Goal: Task Accomplishment & Management: Use online tool/utility

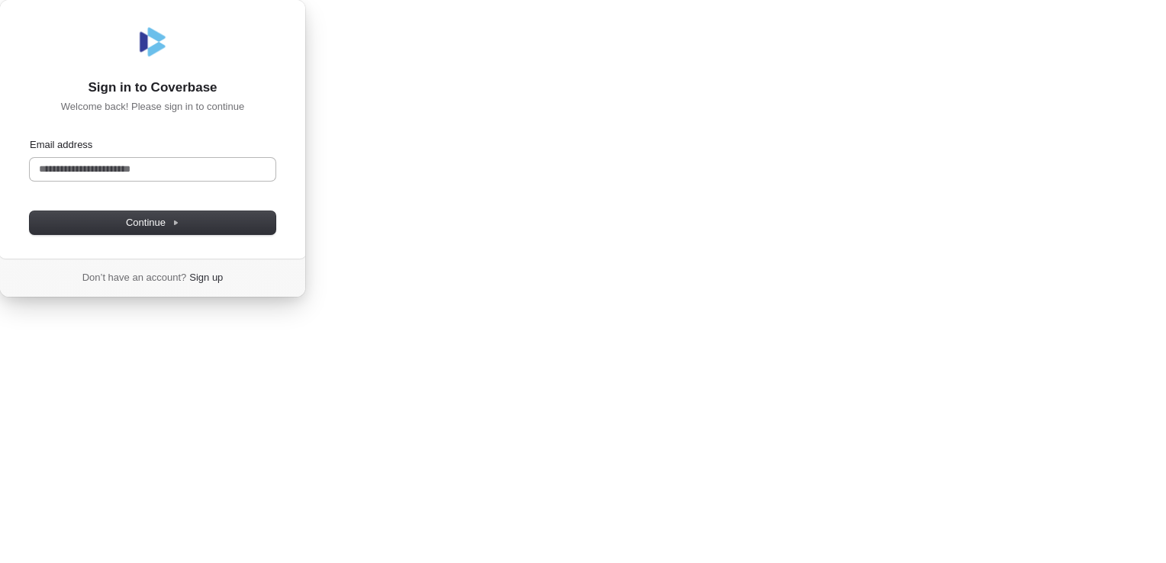
click at [276, 181] on input "Email address" at bounding box center [153, 169] width 246 height 23
click at [276, 234] on button "Continue" at bounding box center [153, 222] width 246 height 23
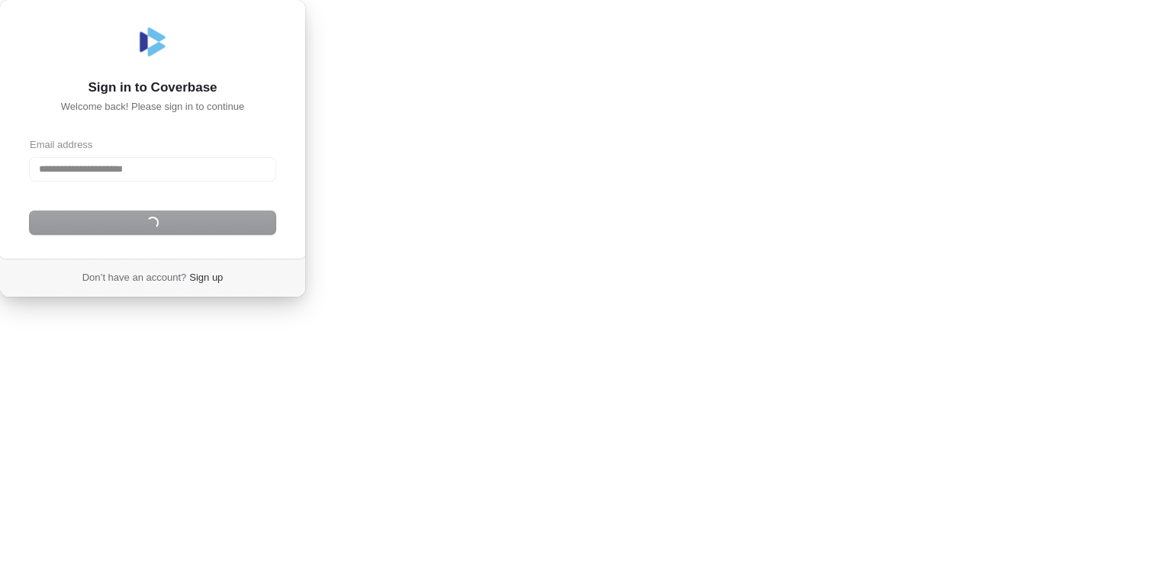
type input "**********"
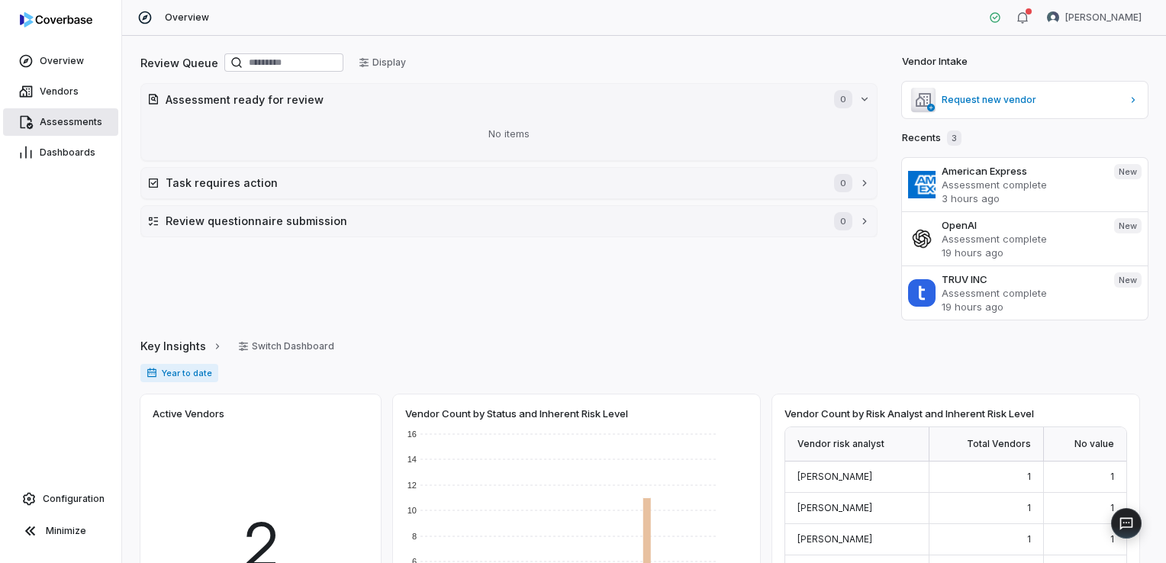
click at [73, 125] on span "Assessments" at bounding box center [71, 122] width 63 height 12
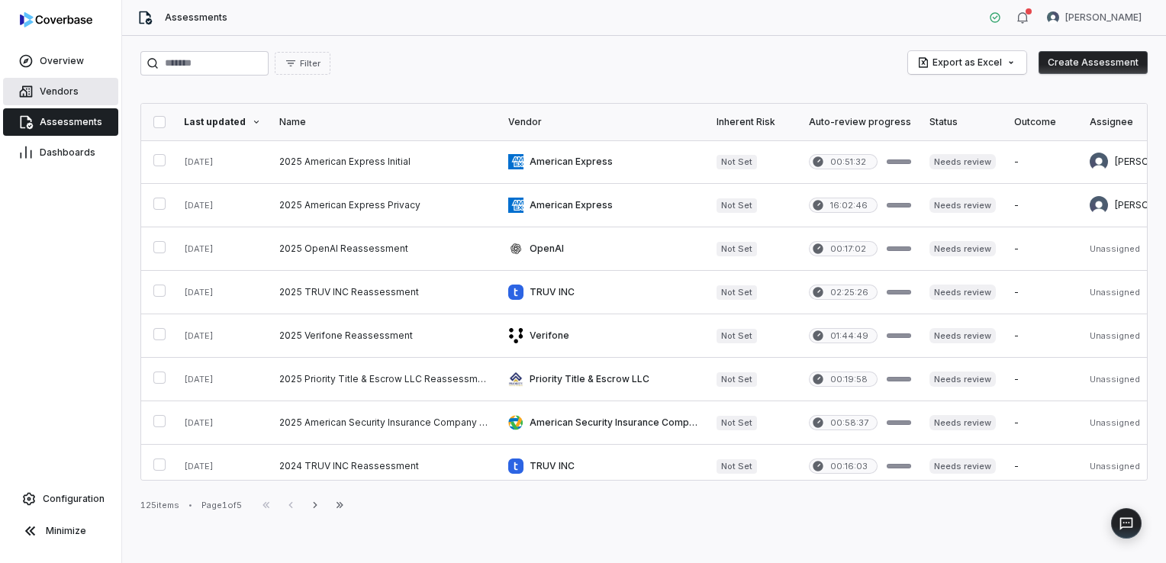
click at [76, 92] on link "Vendors" at bounding box center [60, 91] width 115 height 27
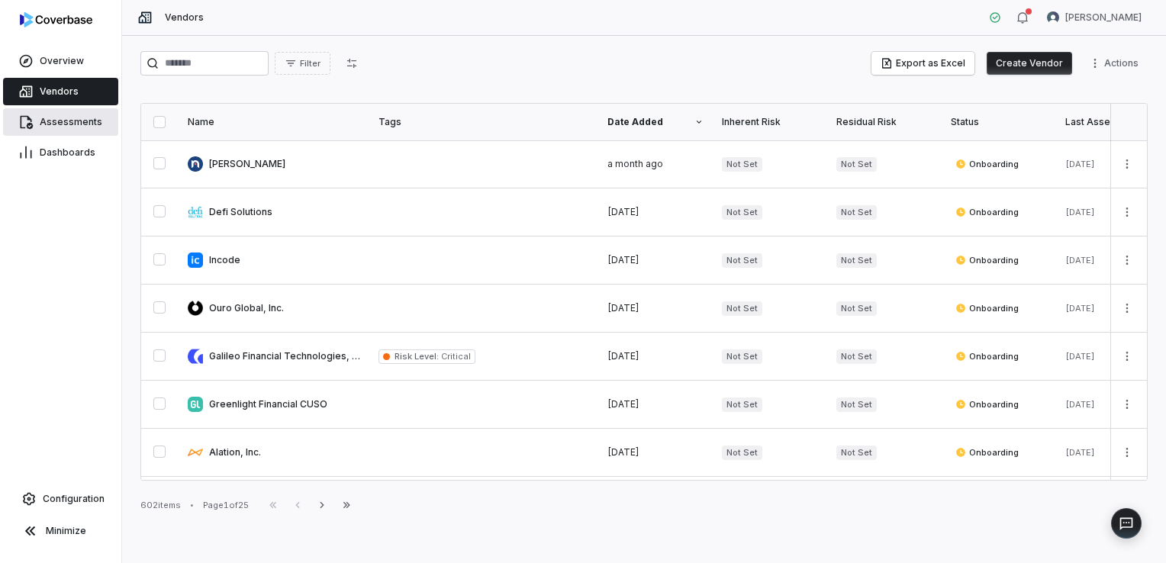
click at [75, 121] on span "Assessments" at bounding box center [71, 122] width 63 height 12
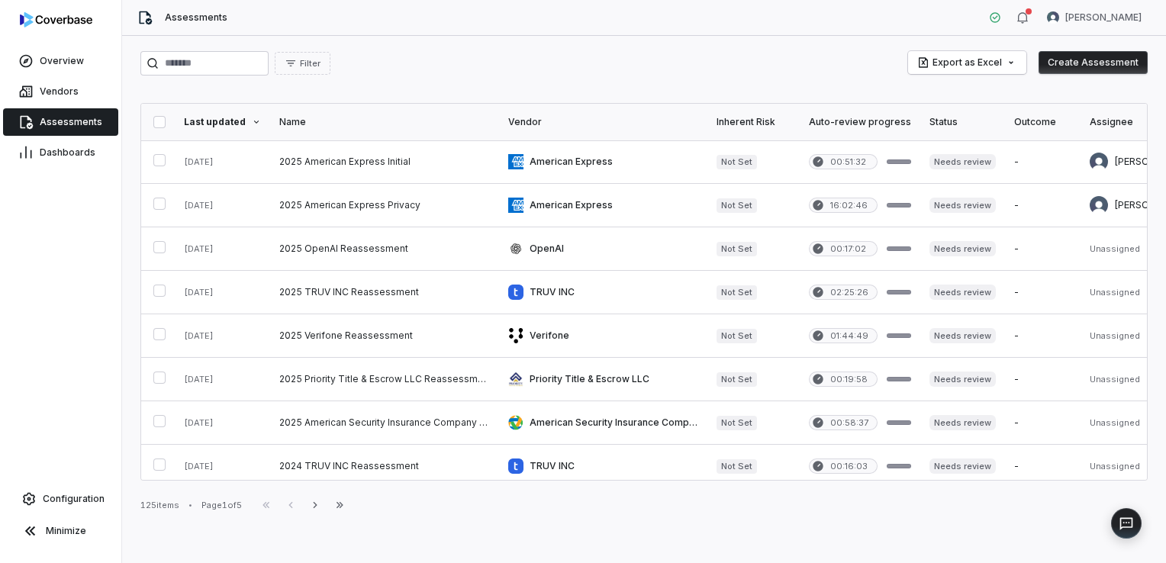
click at [1096, 64] on button "Create Assessment" at bounding box center [1093, 62] width 109 height 23
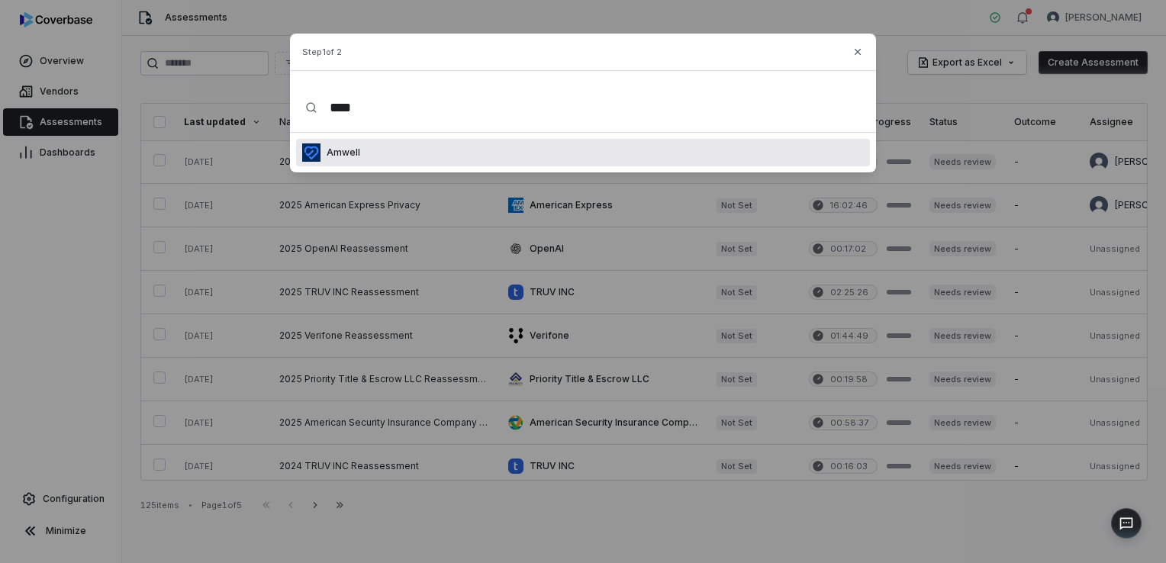
type input "****"
click at [361, 157] on div "Amwell" at bounding box center [583, 152] width 574 height 27
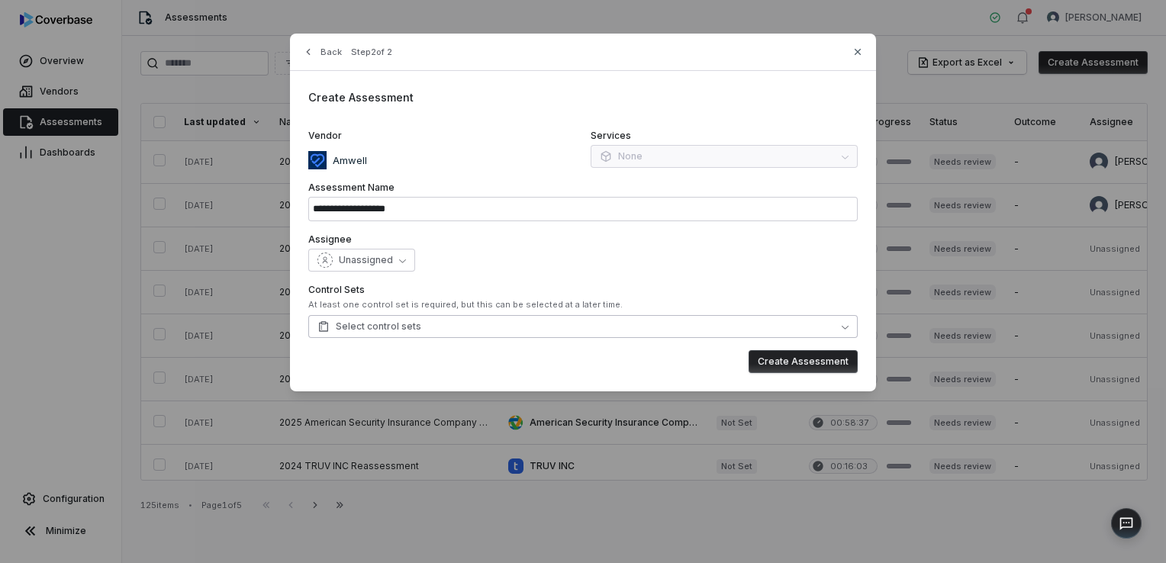
click at [779, 325] on button "Select control sets" at bounding box center [583, 326] width 550 height 23
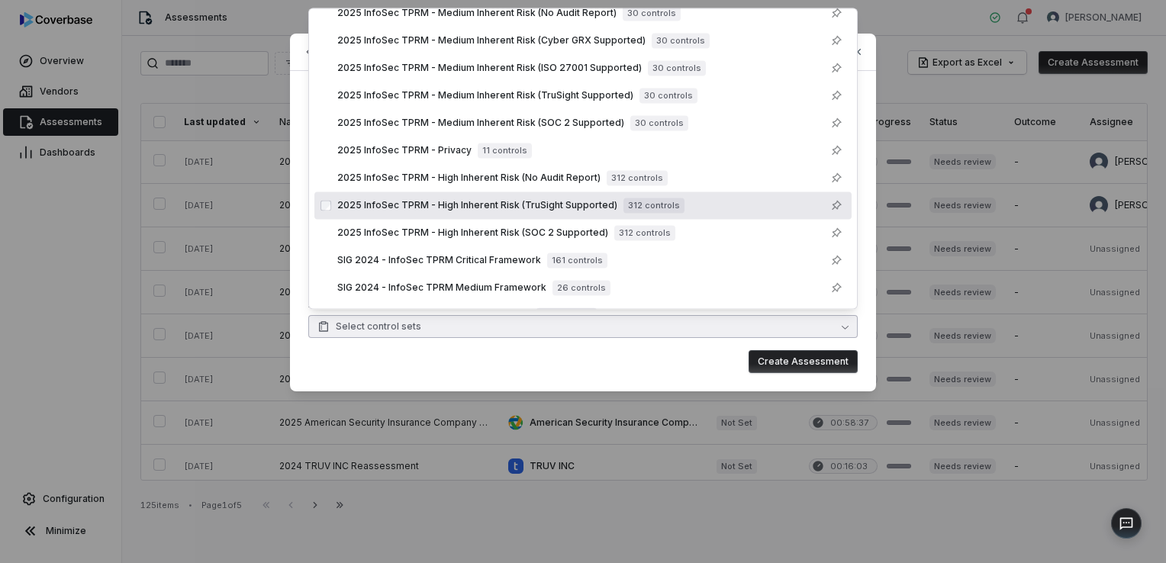
scroll to position [129, 0]
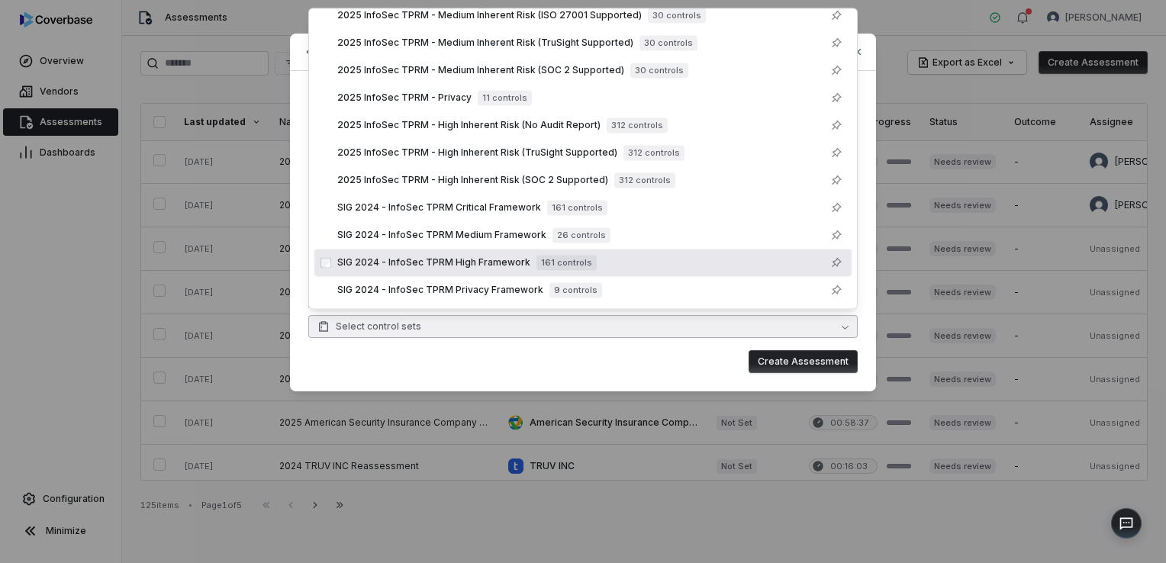
click at [400, 263] on span "SIG 2024 - InfoSec TPRM High Framework" at bounding box center [433, 262] width 193 height 12
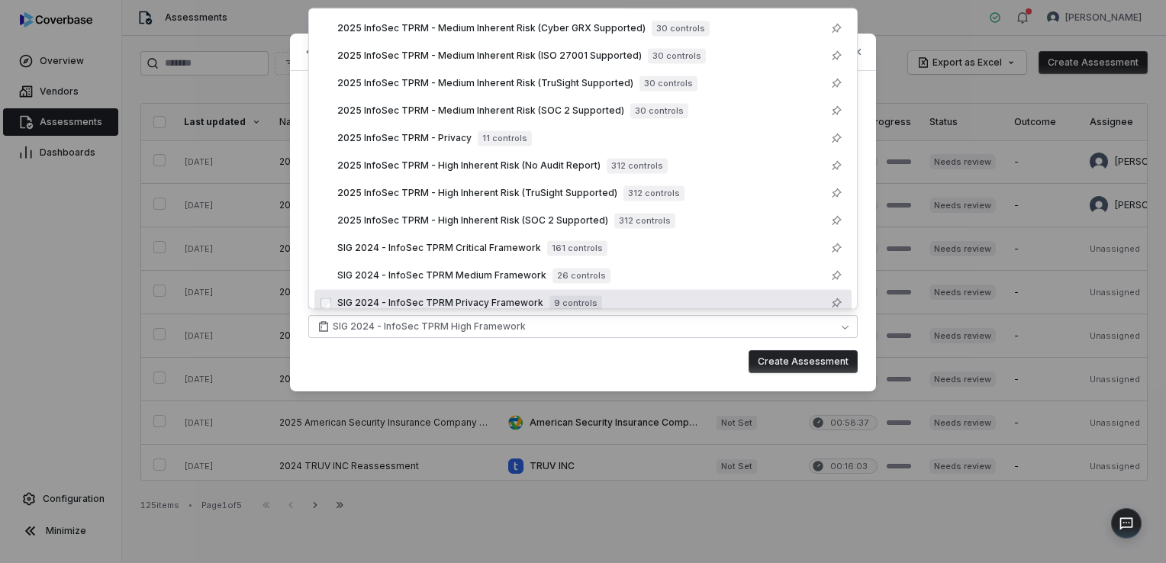
click at [797, 364] on button "Create Assessment" at bounding box center [803, 361] width 109 height 23
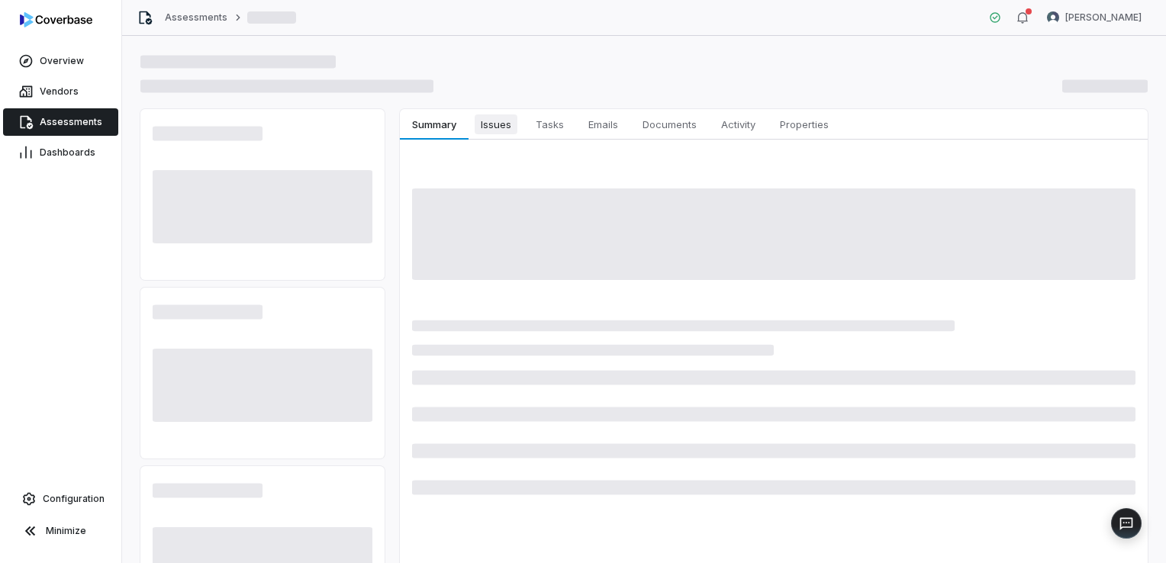
click at [492, 127] on span "Issues" at bounding box center [496, 124] width 43 height 20
click at [443, 128] on span "Summary" at bounding box center [434, 124] width 56 height 20
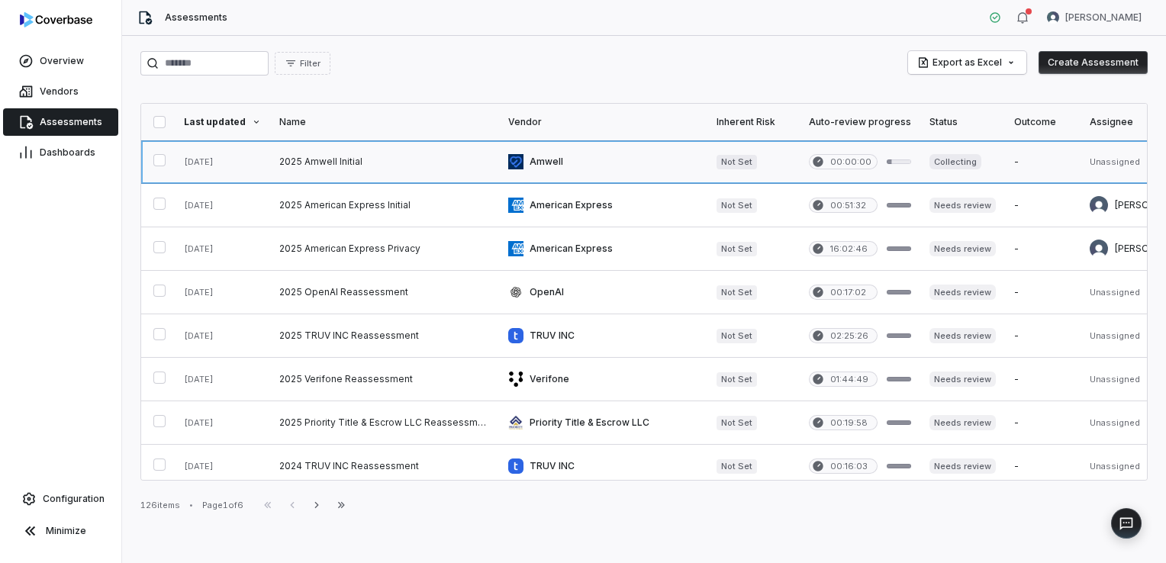
click at [336, 158] on link at bounding box center [384, 161] width 229 height 43
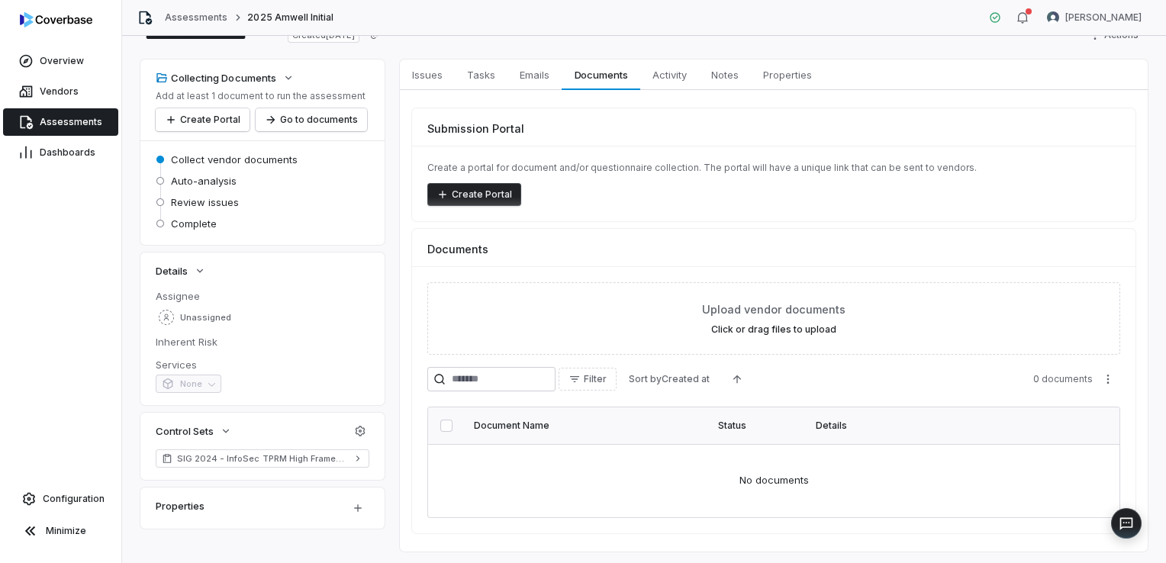
scroll to position [85, 0]
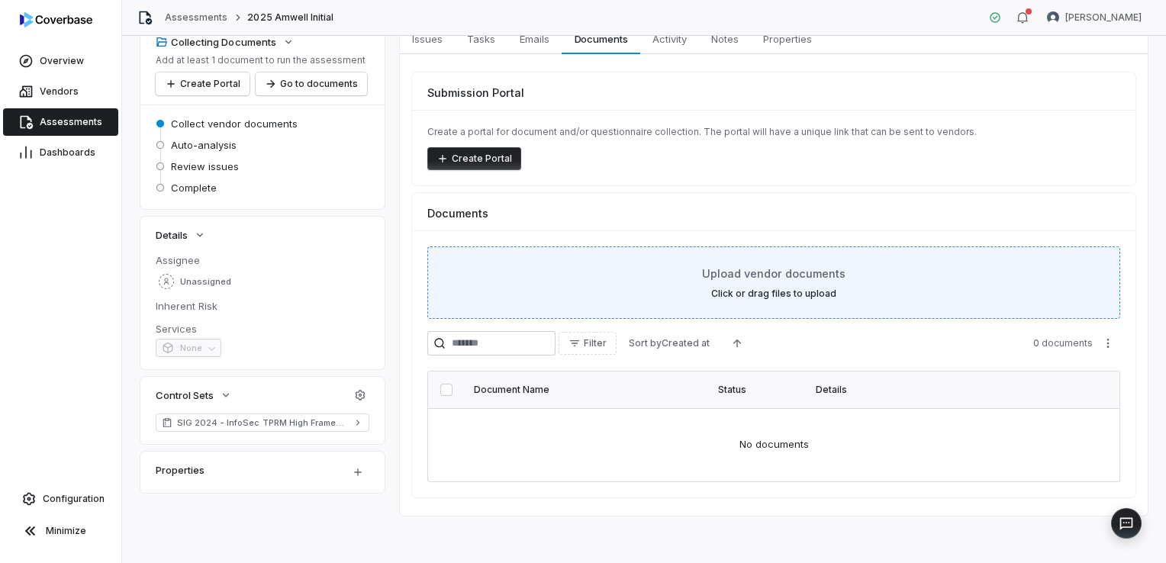
click at [779, 289] on label "Click or drag files to upload" at bounding box center [773, 294] width 125 height 12
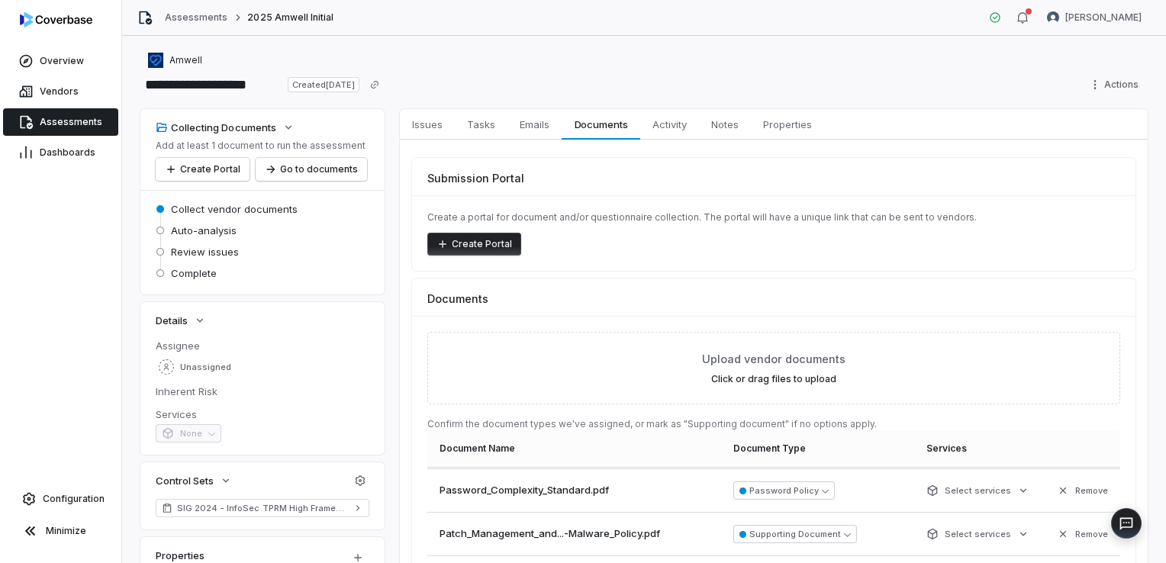
scroll to position [1562, 0]
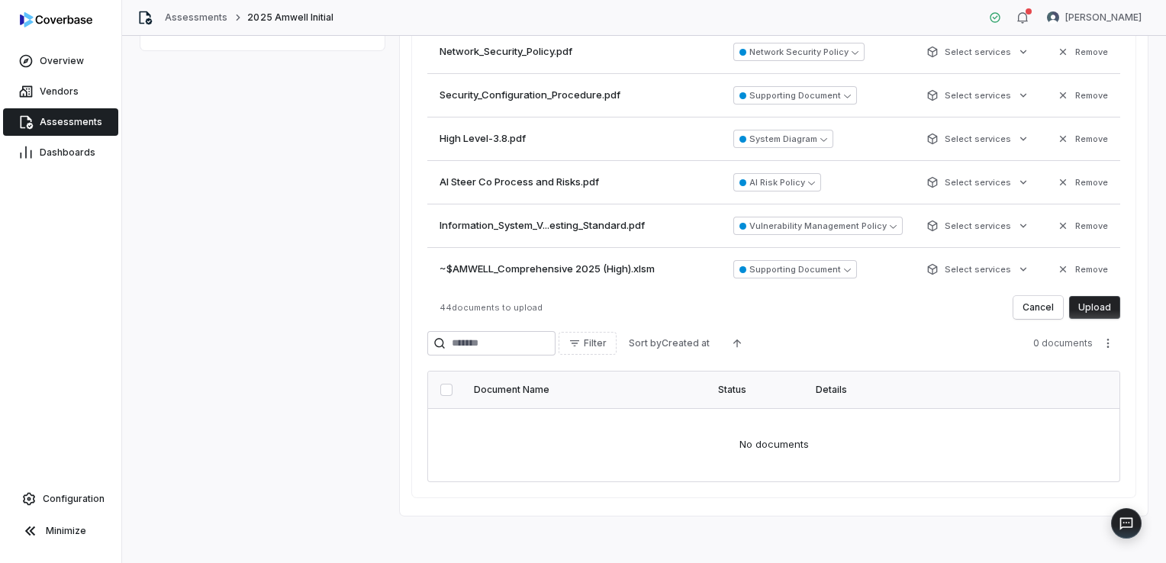
click at [1088, 307] on button "Upload" at bounding box center [1094, 307] width 51 height 23
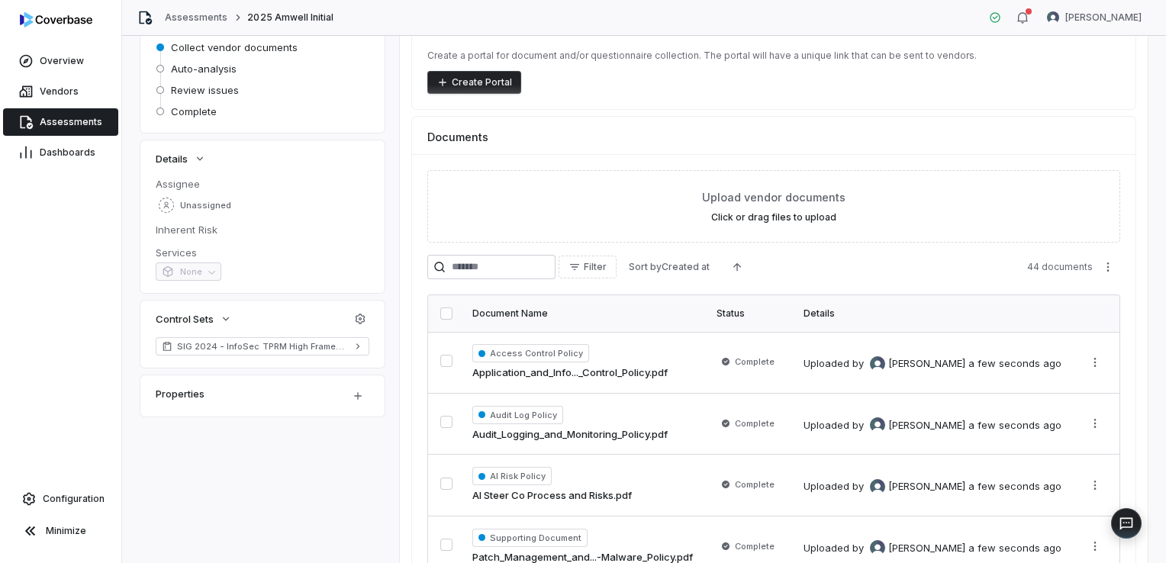
scroll to position [0, 0]
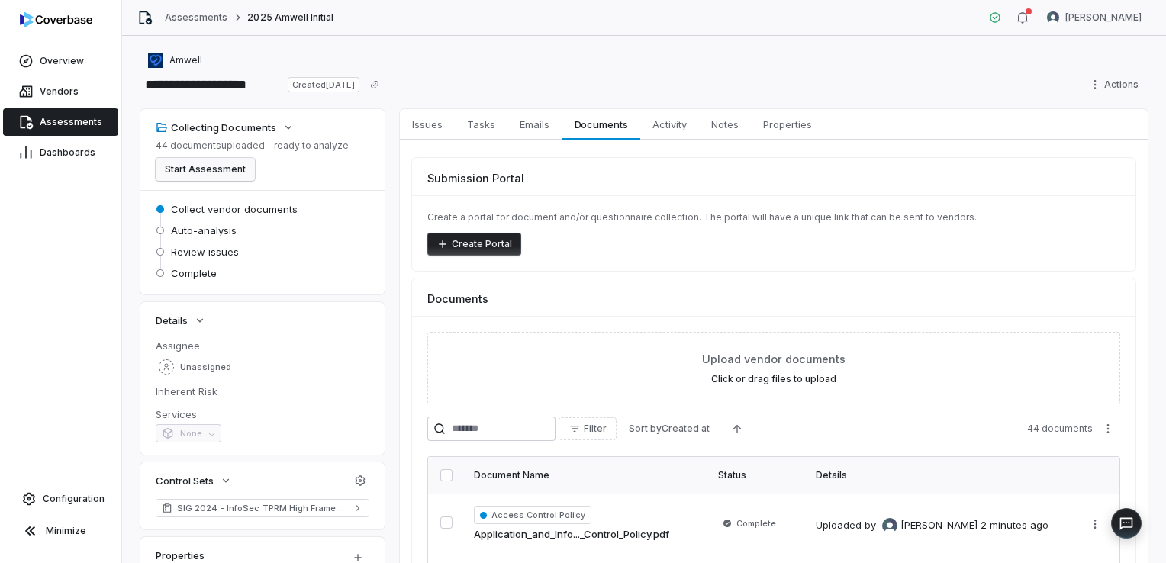
click at [238, 174] on button "Start Assessment" at bounding box center [205, 169] width 99 height 23
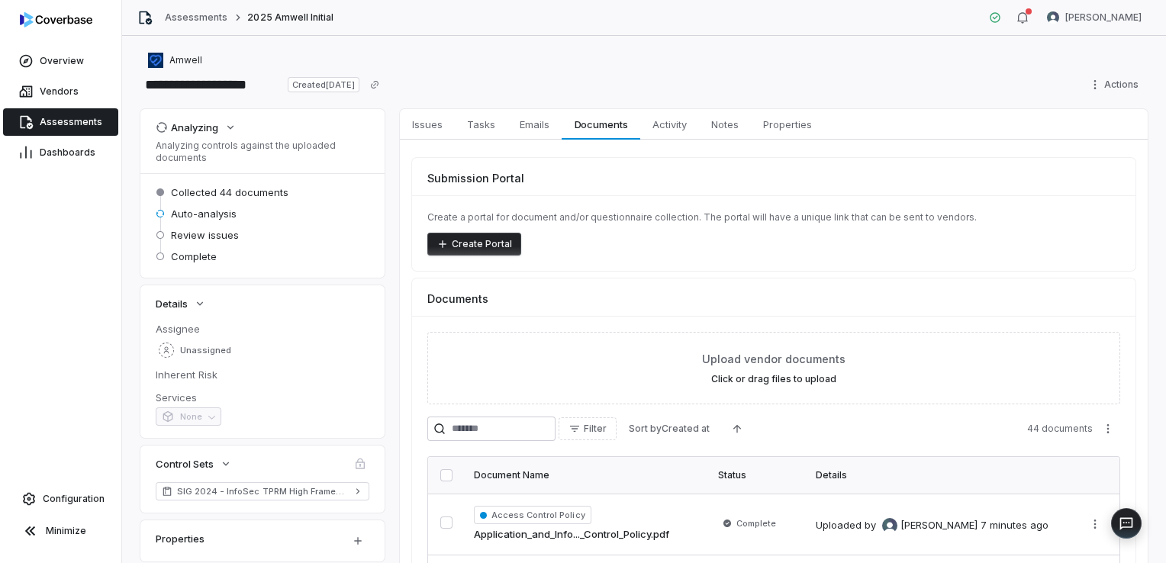
click at [80, 114] on link "Assessments" at bounding box center [60, 121] width 115 height 27
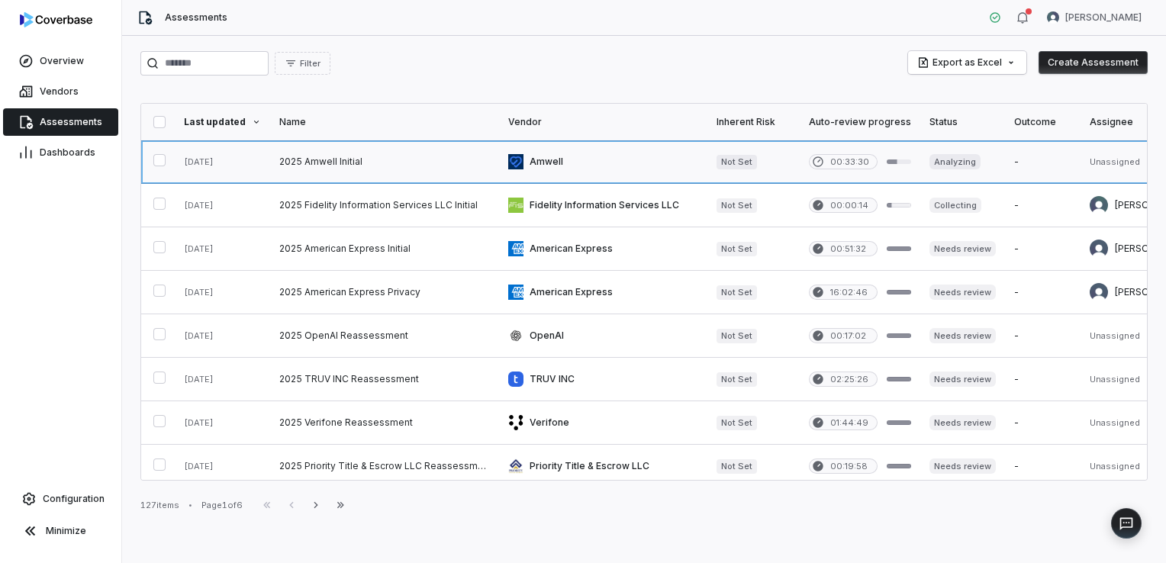
click at [326, 162] on link at bounding box center [384, 161] width 229 height 43
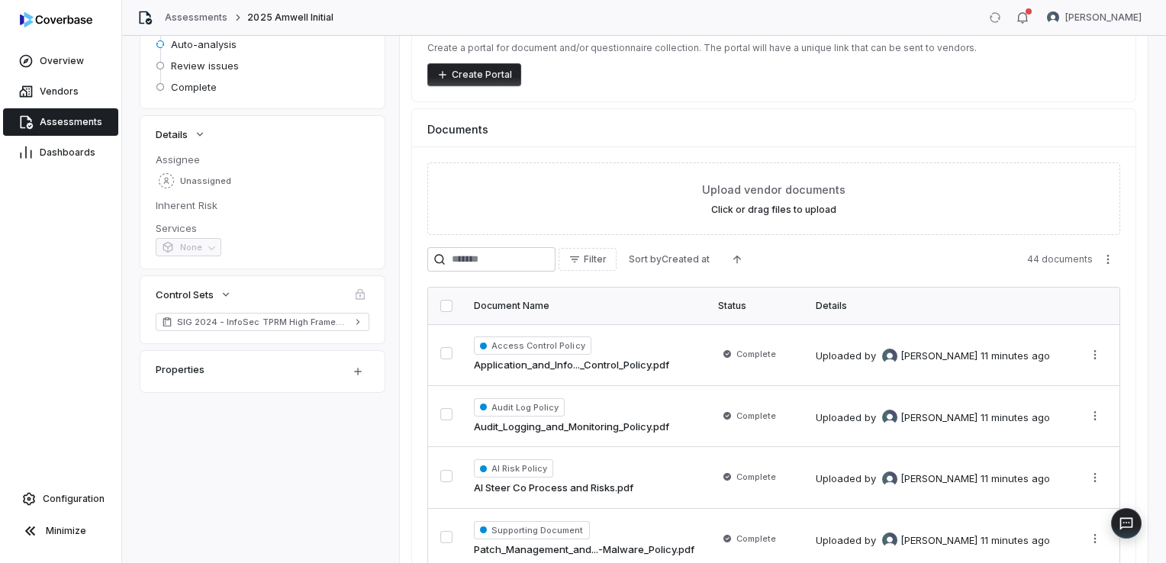
scroll to position [343, 0]
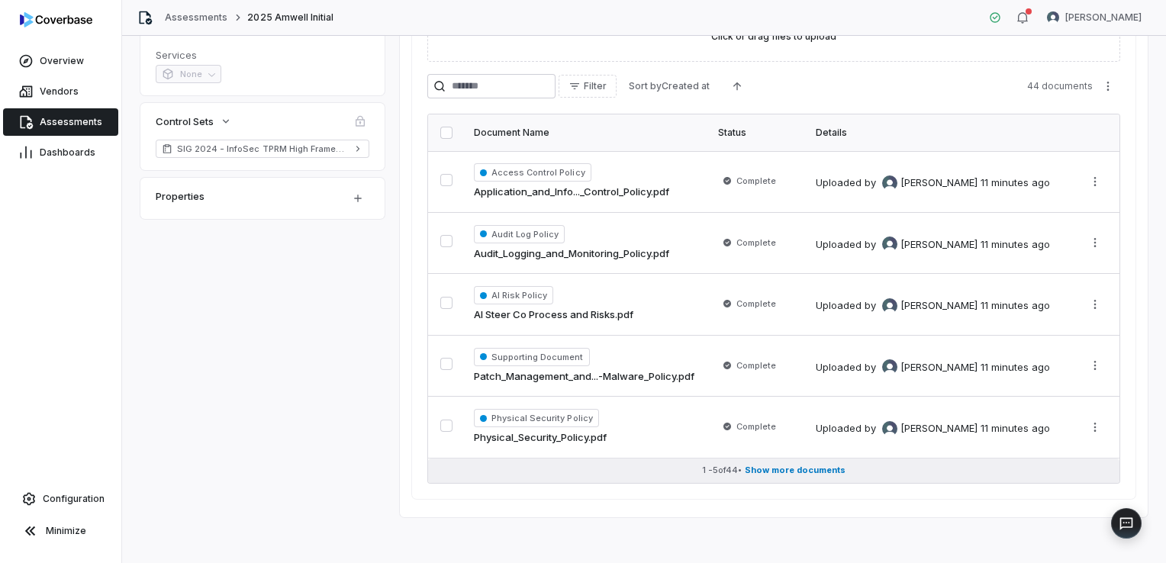
click at [772, 472] on span "Show more documents" at bounding box center [795, 470] width 101 height 11
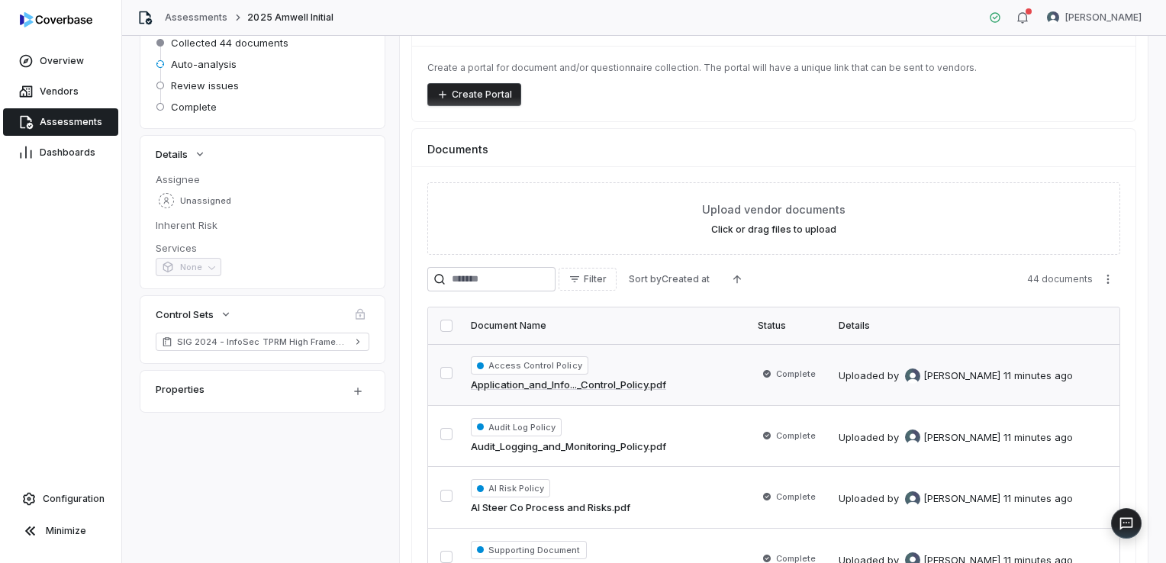
scroll to position [0, 0]
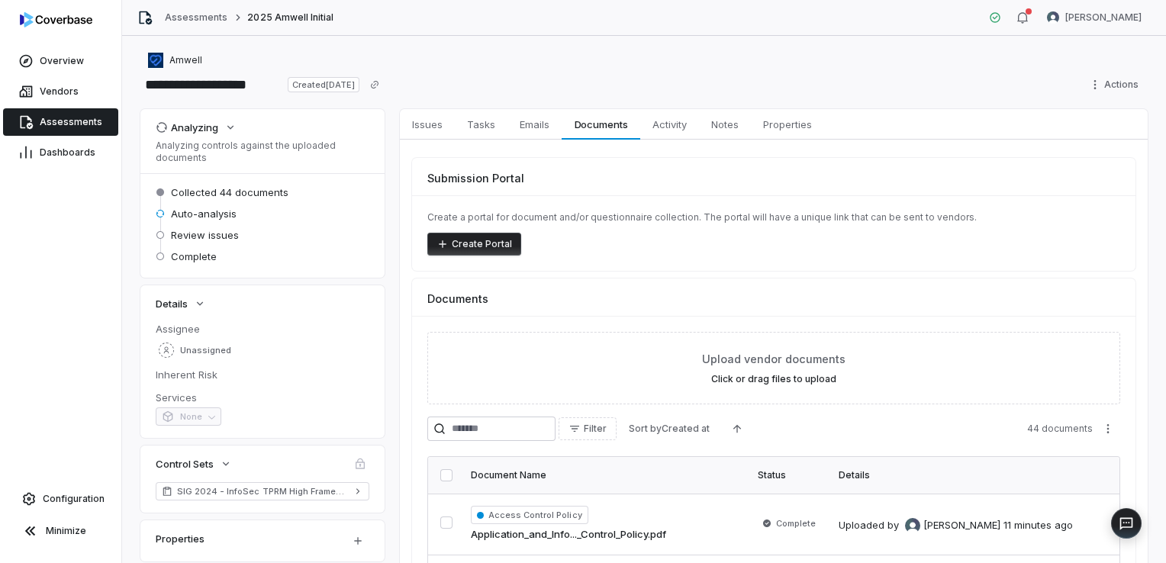
click at [92, 119] on span "Assessments" at bounding box center [71, 122] width 63 height 12
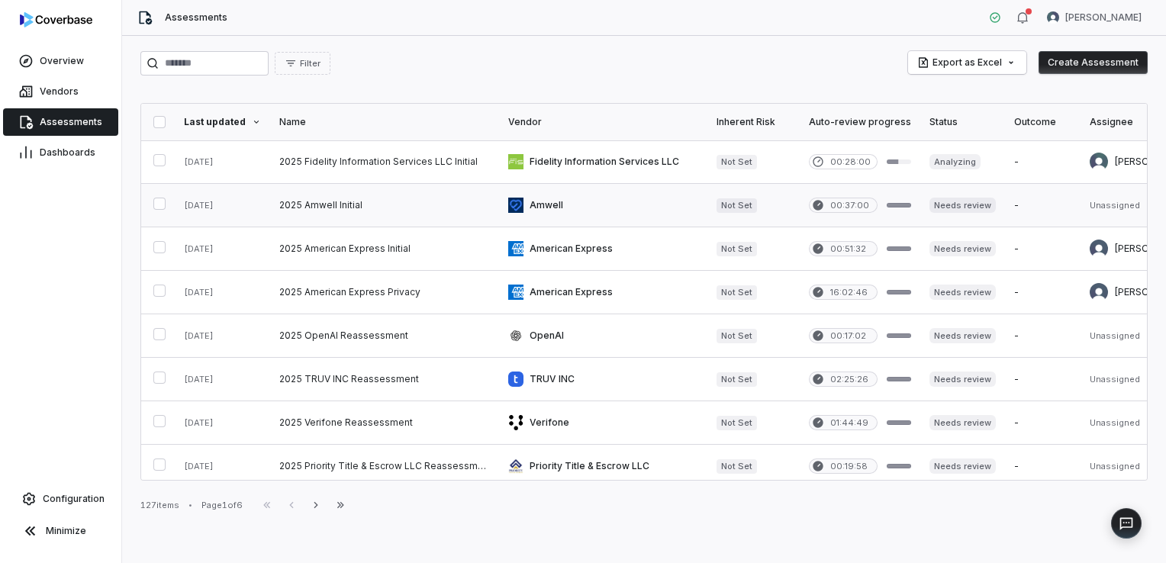
click at [334, 207] on link at bounding box center [384, 205] width 229 height 43
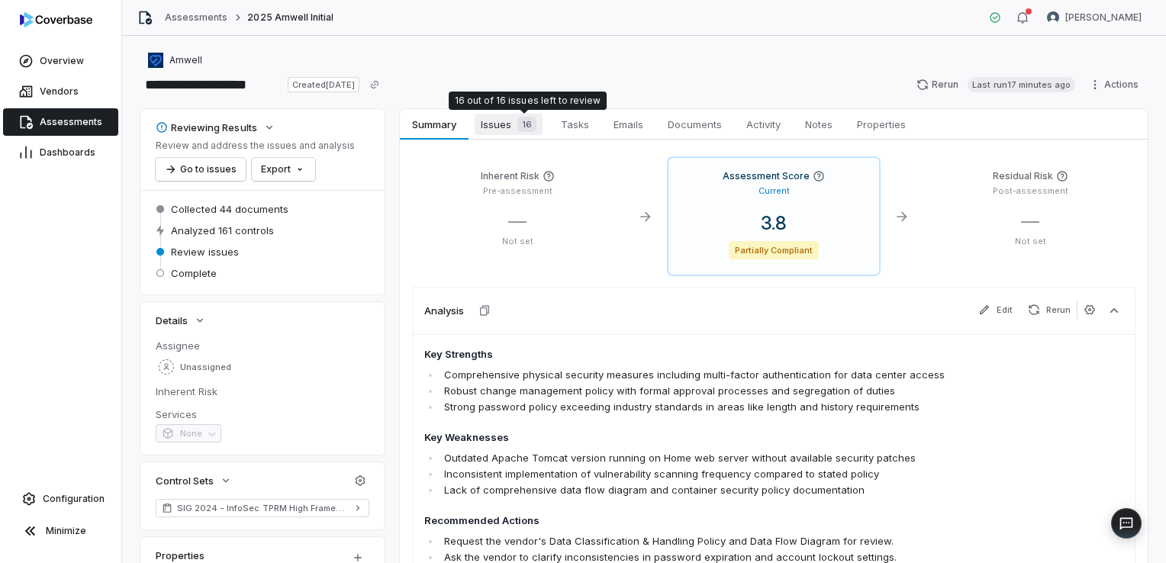
click at [524, 120] on span "16" at bounding box center [526, 124] width 19 height 15
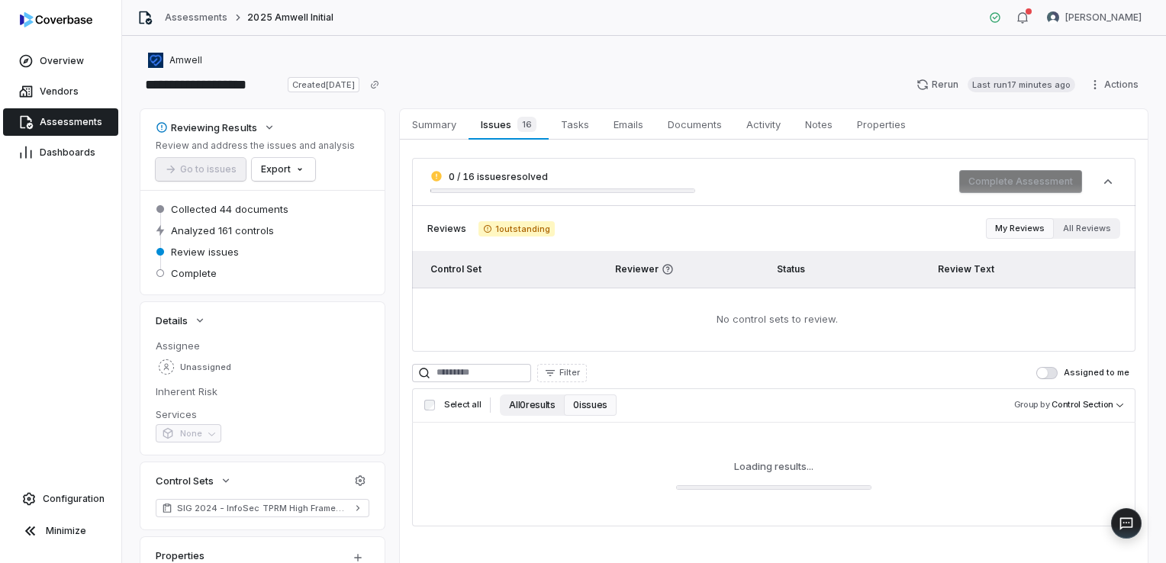
click at [534, 407] on button "All 0 results" at bounding box center [532, 405] width 64 height 21
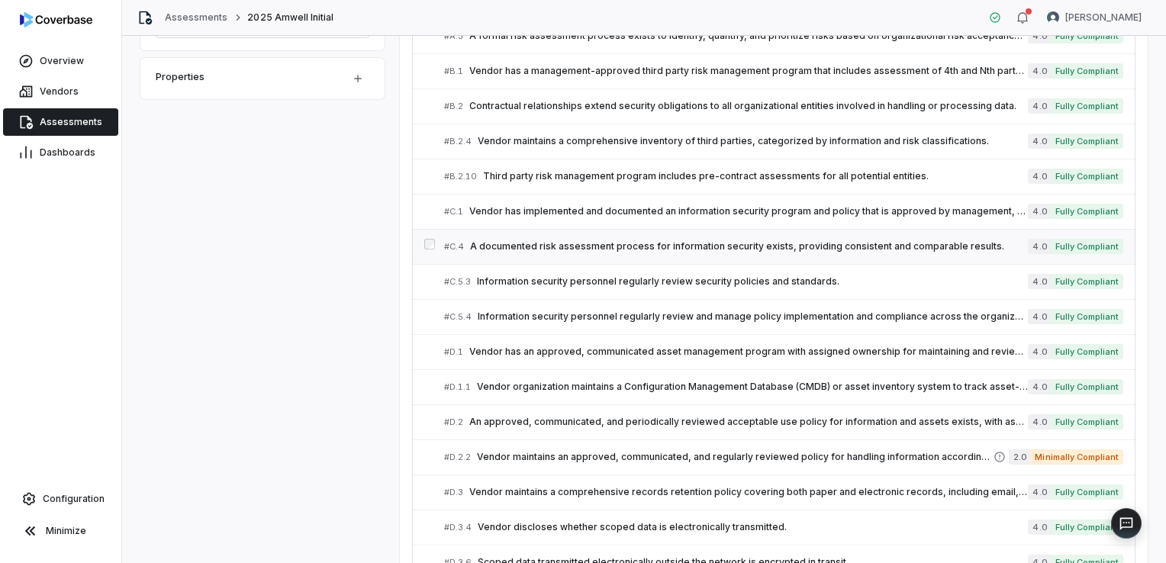
scroll to position [534, 0]
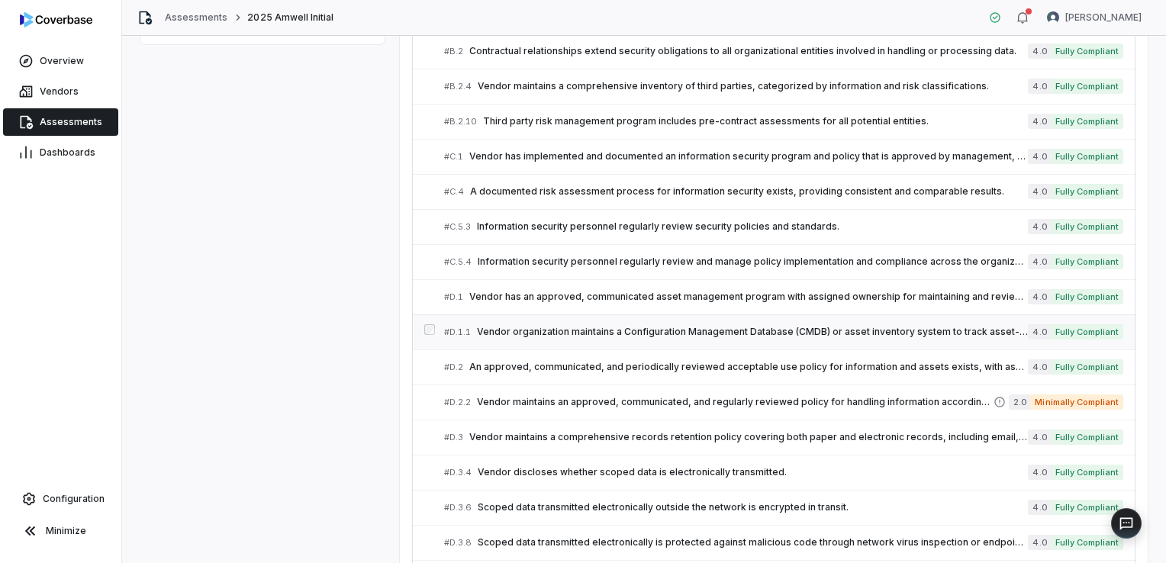
click at [559, 331] on span "Vendor organization maintains a Configuration Management Database (CMDB) or ass…" at bounding box center [752, 332] width 551 height 12
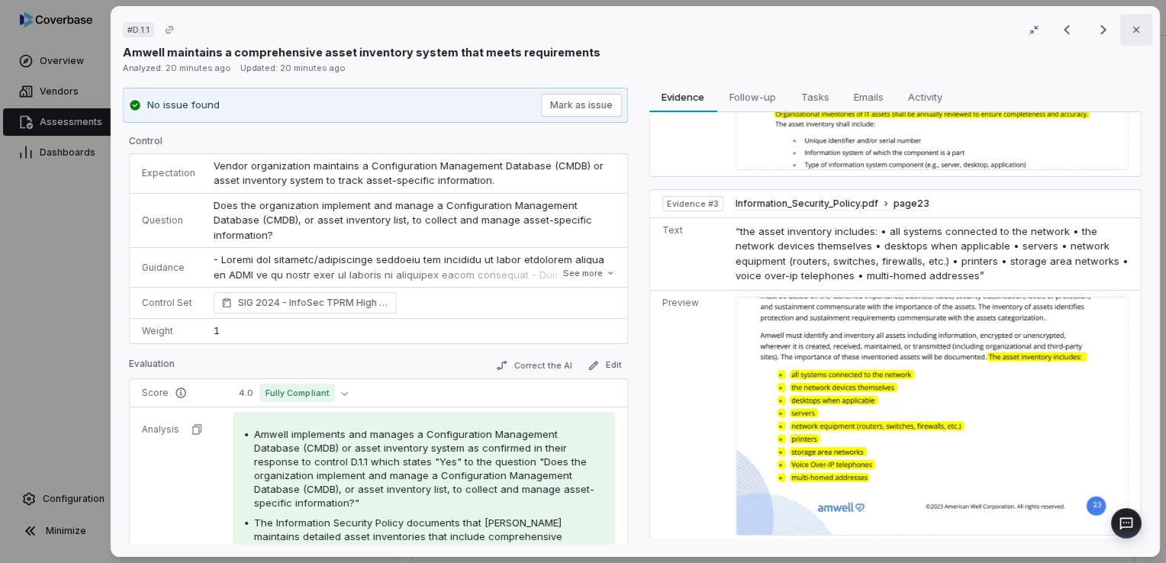
click at [1130, 35] on icon "button" at bounding box center [1136, 30] width 12 height 12
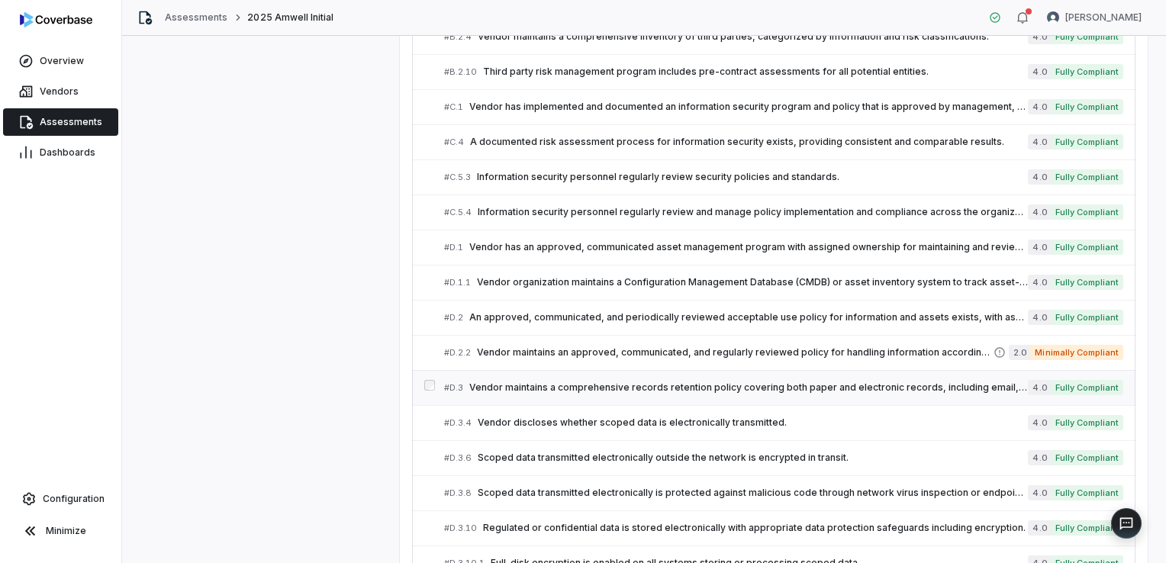
scroll to position [611, 0]
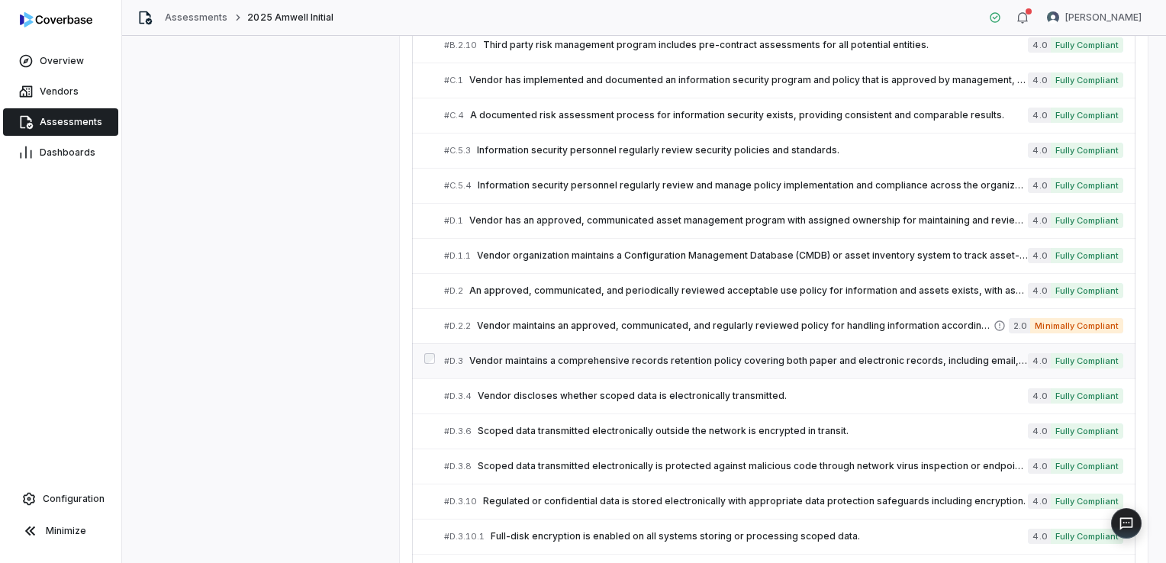
click at [622, 357] on span "Vendor maintains a comprehensive records retention policy covering both paper a…" at bounding box center [748, 361] width 559 height 12
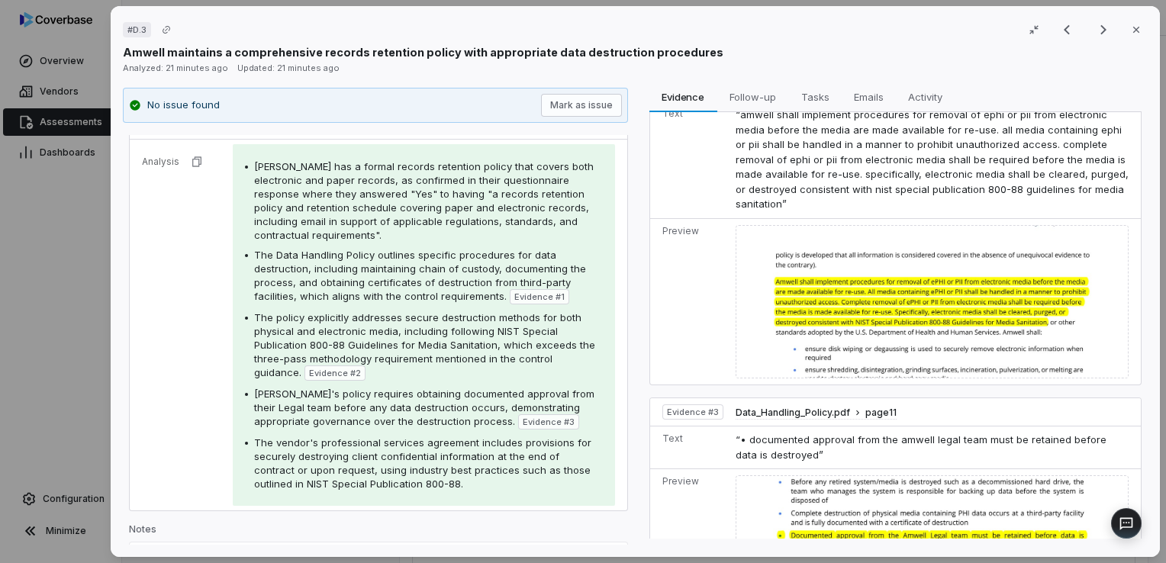
scroll to position [514, 0]
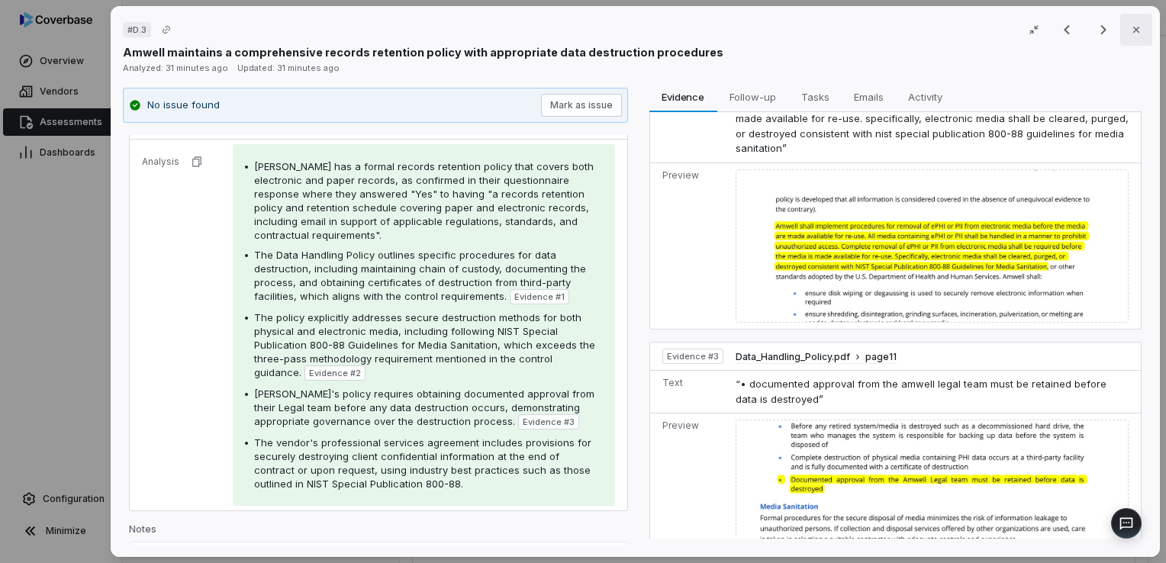
click at [1130, 31] on icon "button" at bounding box center [1136, 30] width 12 height 12
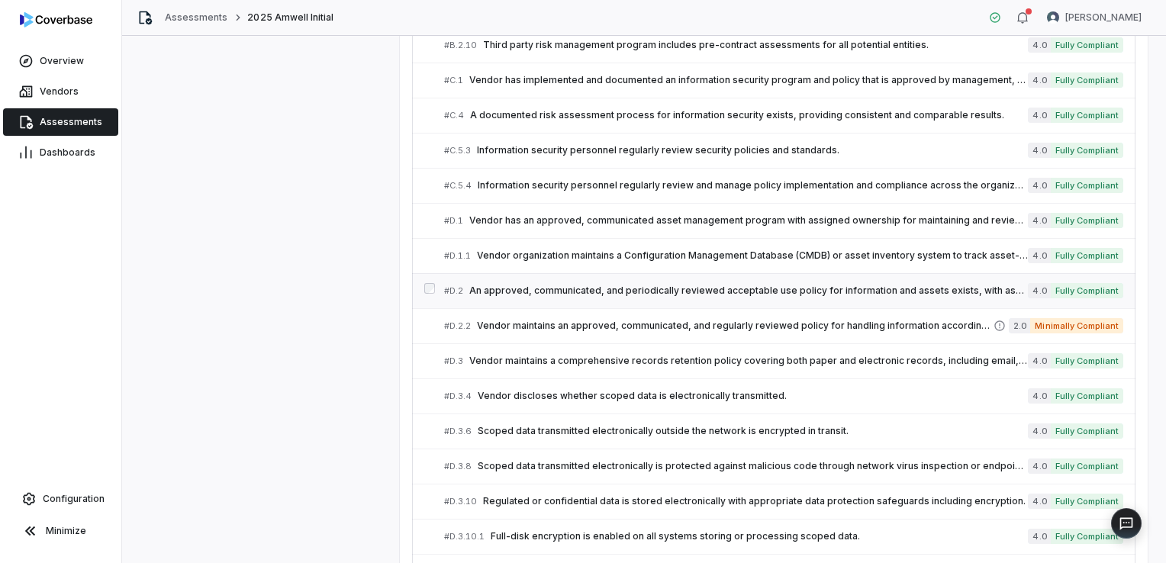
scroll to position [687, 0]
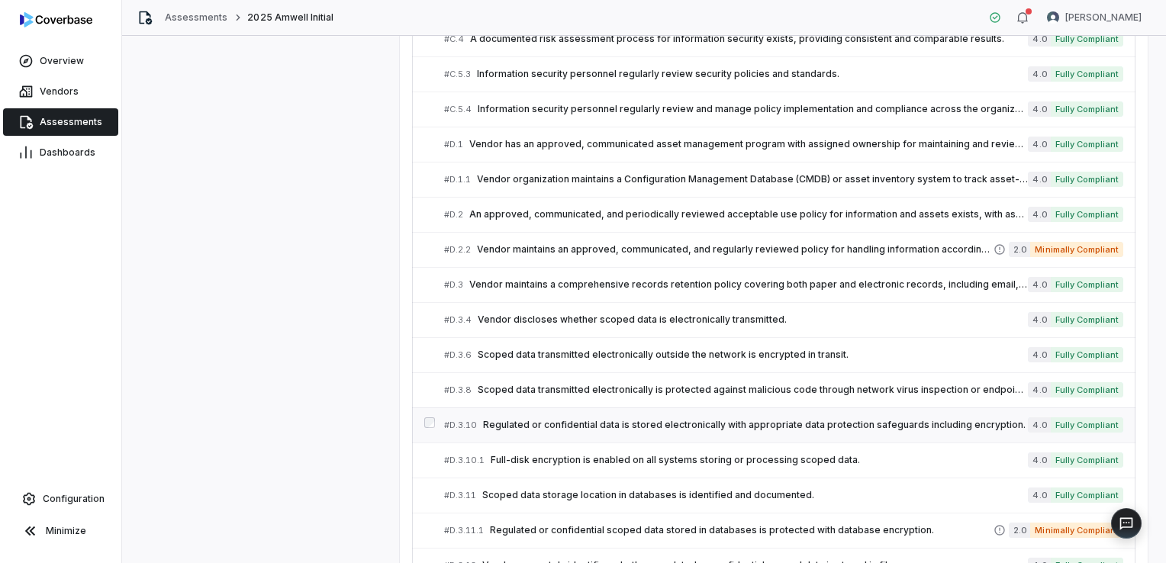
click at [558, 417] on div "# D.3.10 Regulated or confidential data is stored electronically with appropria…" at bounding box center [736, 425] width 584 height 16
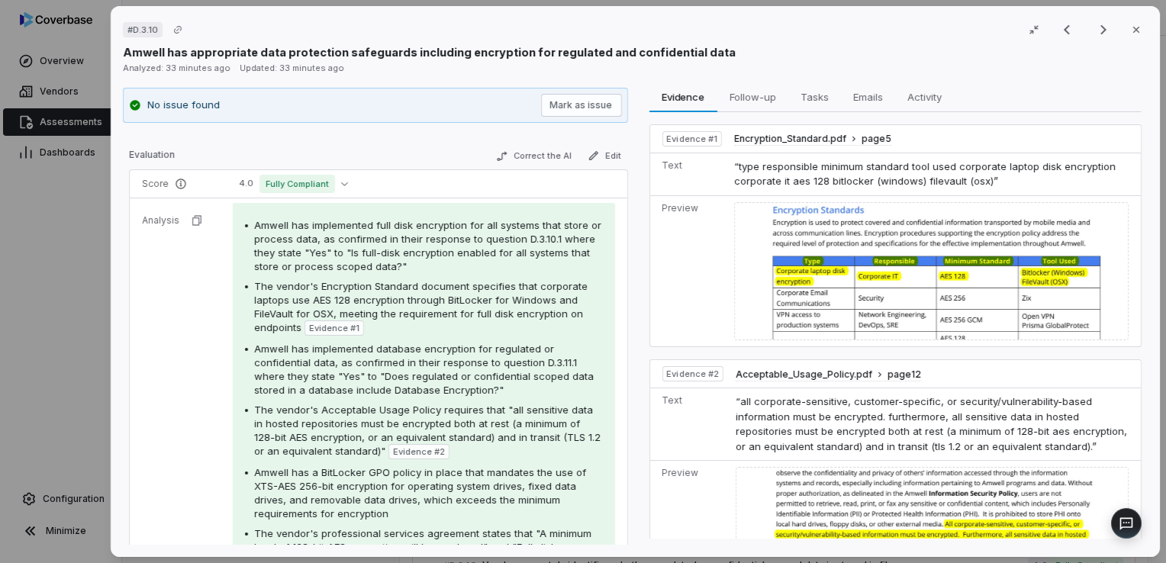
scroll to position [84, 0]
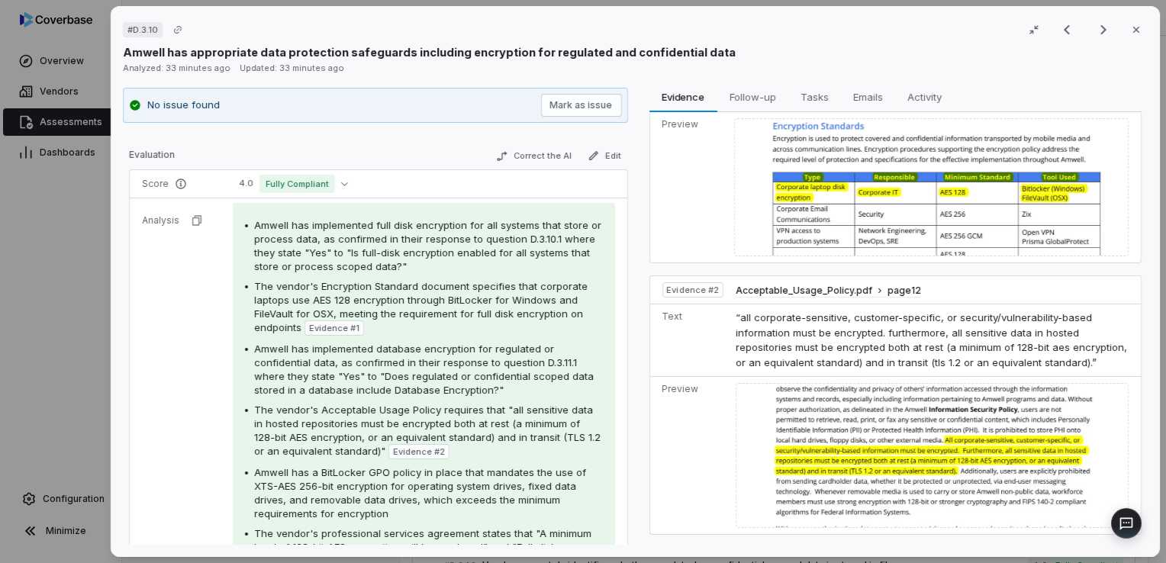
click at [855, 396] on img at bounding box center [932, 455] width 393 height 145
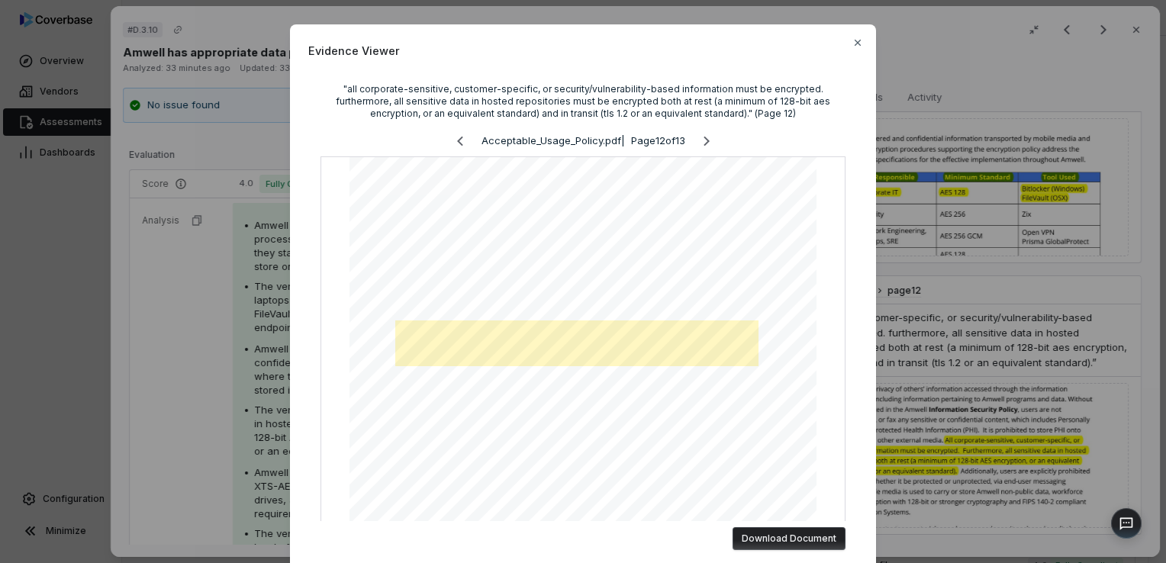
click at [1034, 468] on div "Evidence Viewer "all corporate-sensitive, customer-specific, or security/vulner…" at bounding box center [583, 281] width 1166 height 563
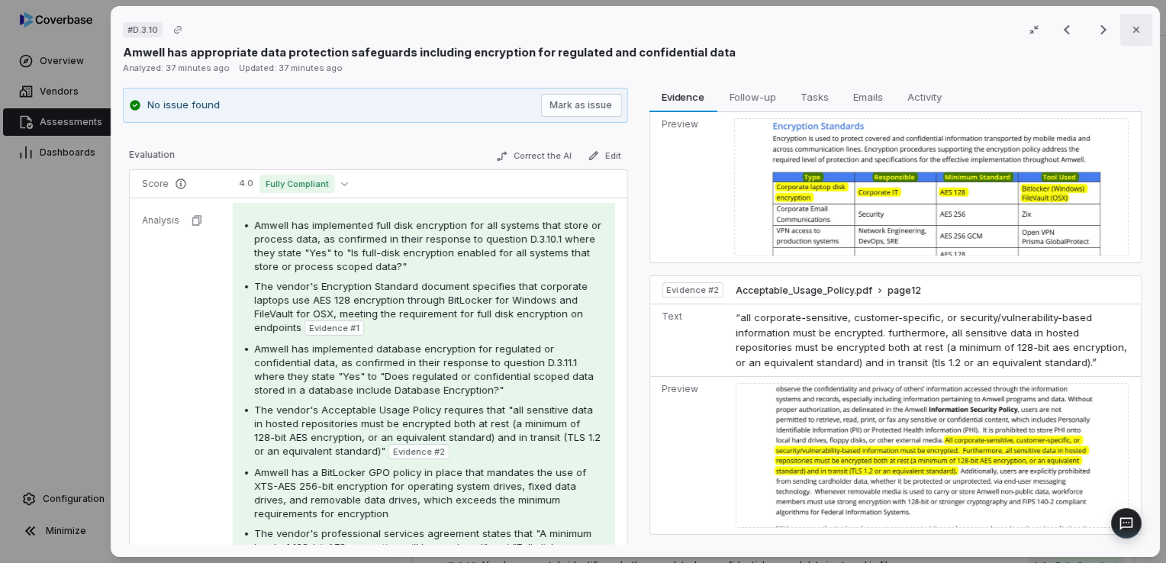
click at [1130, 25] on icon "button" at bounding box center [1136, 30] width 12 height 12
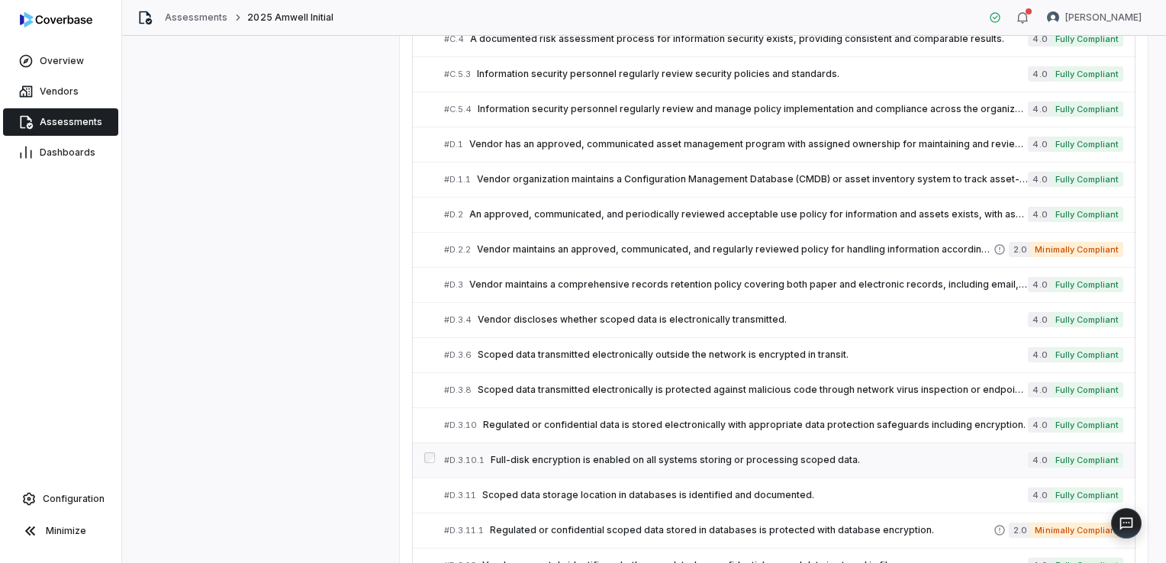
click at [545, 454] on span "Full-disk encryption is enabled on all systems storing or processing scoped dat…" at bounding box center [759, 460] width 537 height 12
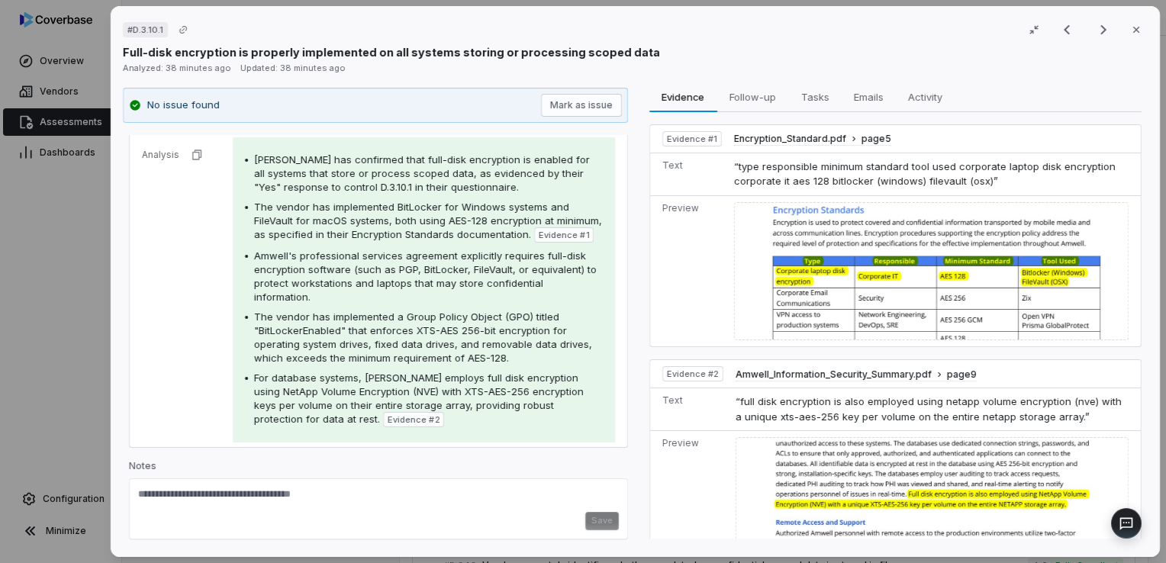
scroll to position [34, 0]
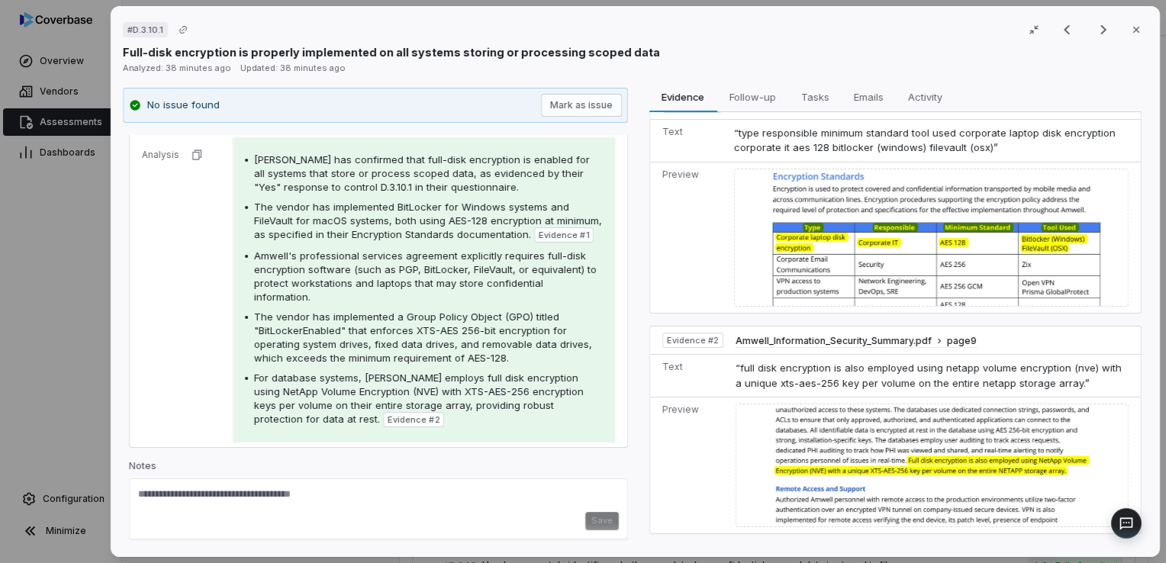
click at [938, 255] on img at bounding box center [931, 238] width 395 height 139
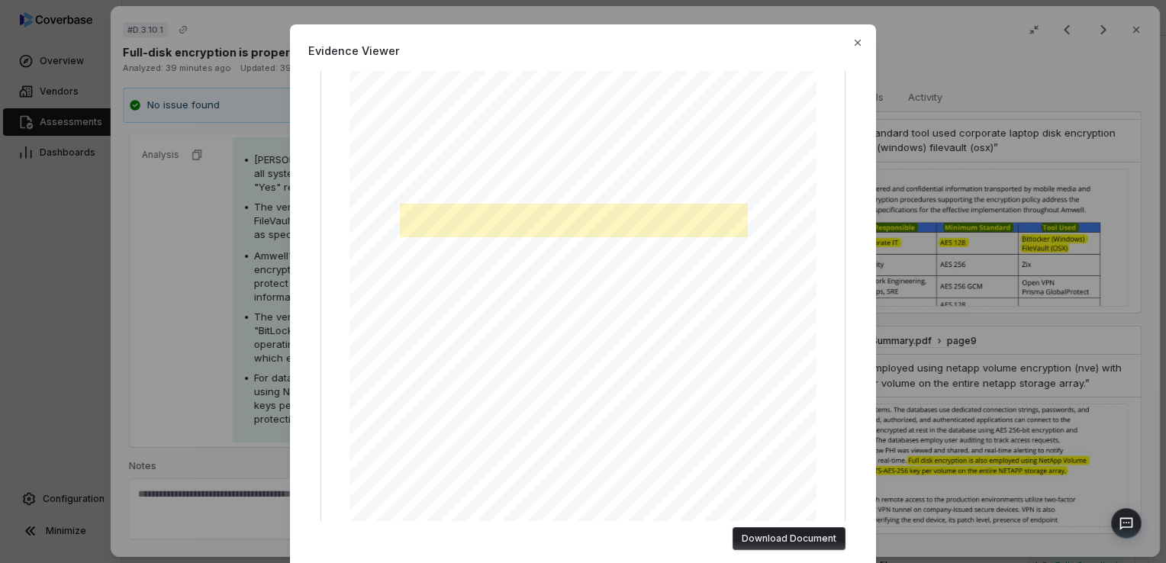
scroll to position [153, 0]
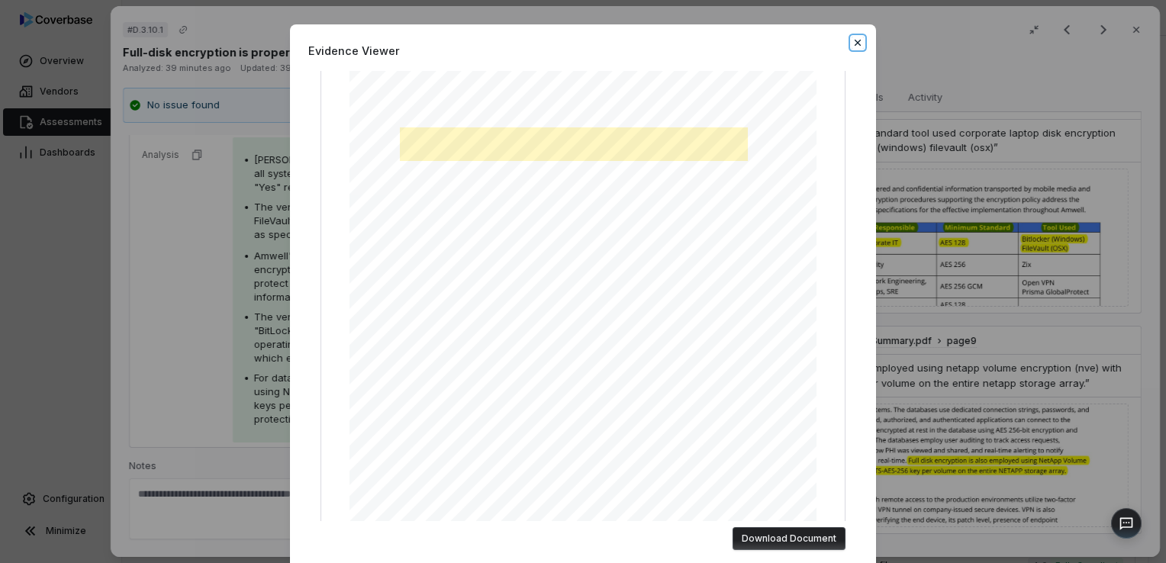
click at [852, 41] on icon "button" at bounding box center [858, 43] width 12 height 12
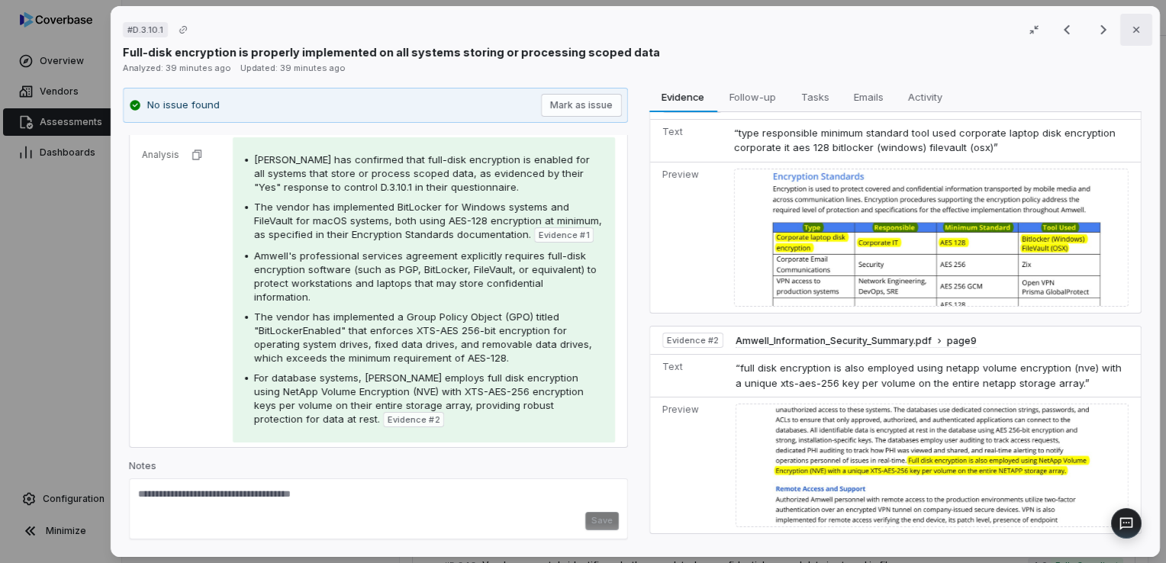
click at [1130, 35] on icon "button" at bounding box center [1136, 30] width 12 height 12
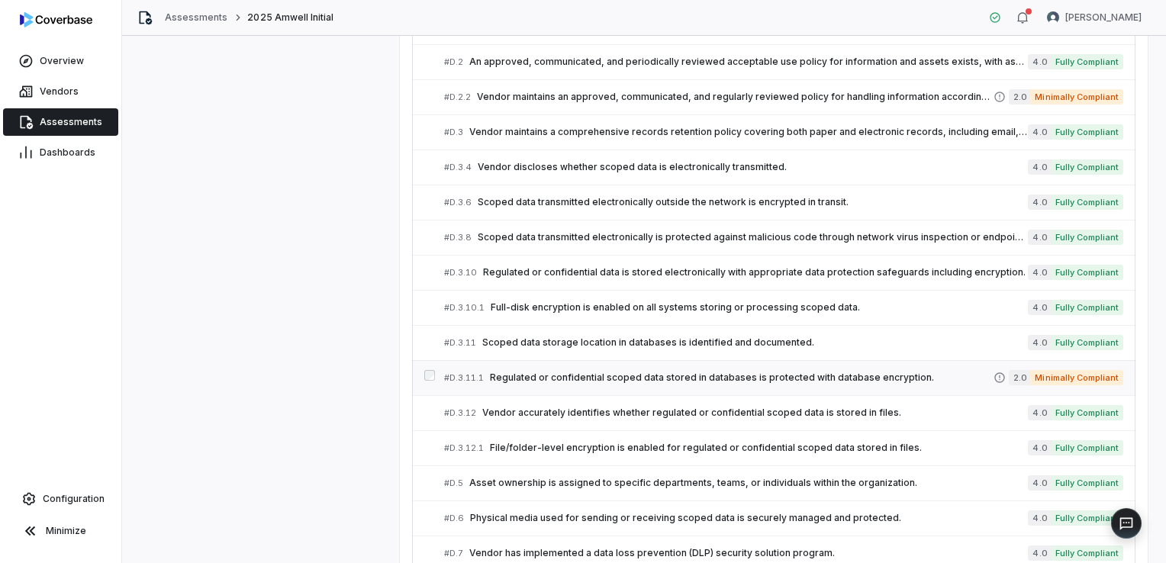
scroll to position [916, 0]
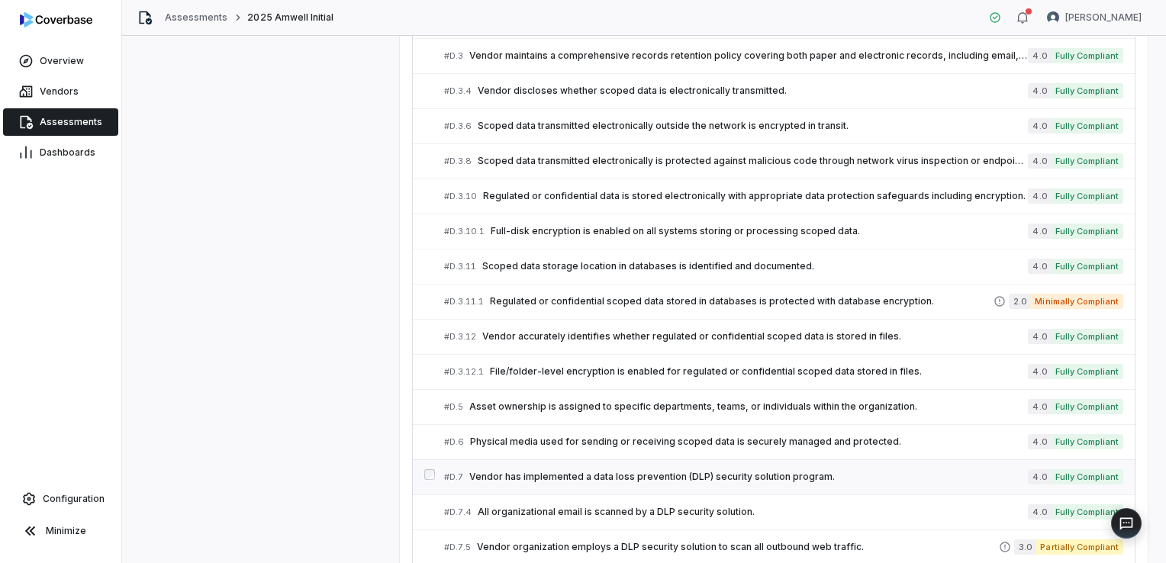
click at [530, 475] on span "Vendor has implemented a data loss prevention (DLP) security solution program." at bounding box center [748, 477] width 559 height 12
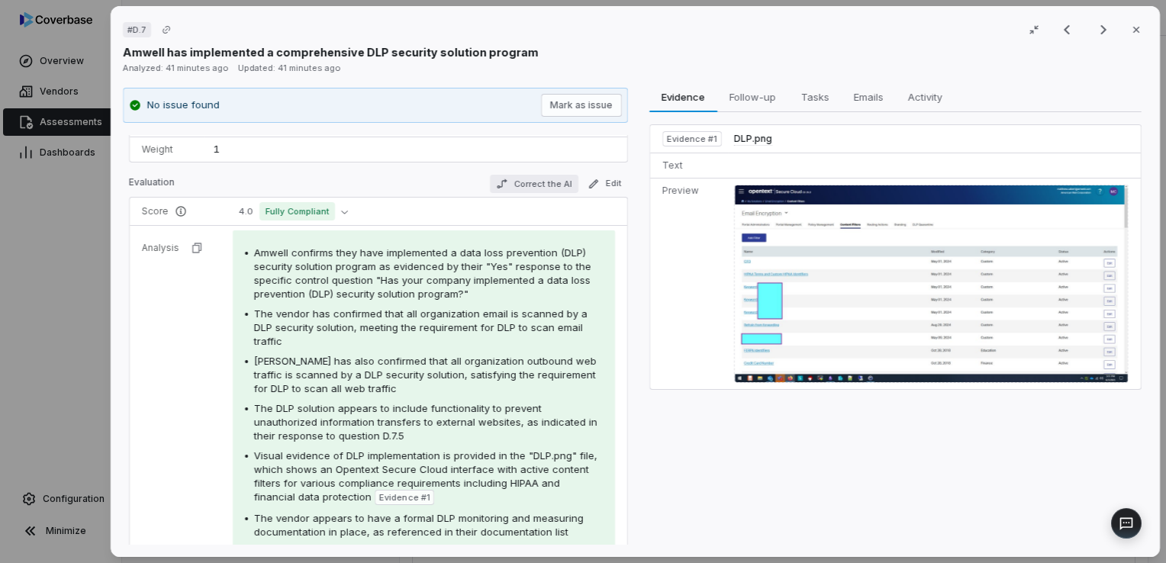
scroll to position [153, 0]
click at [812, 292] on div at bounding box center [931, 284] width 395 height 198
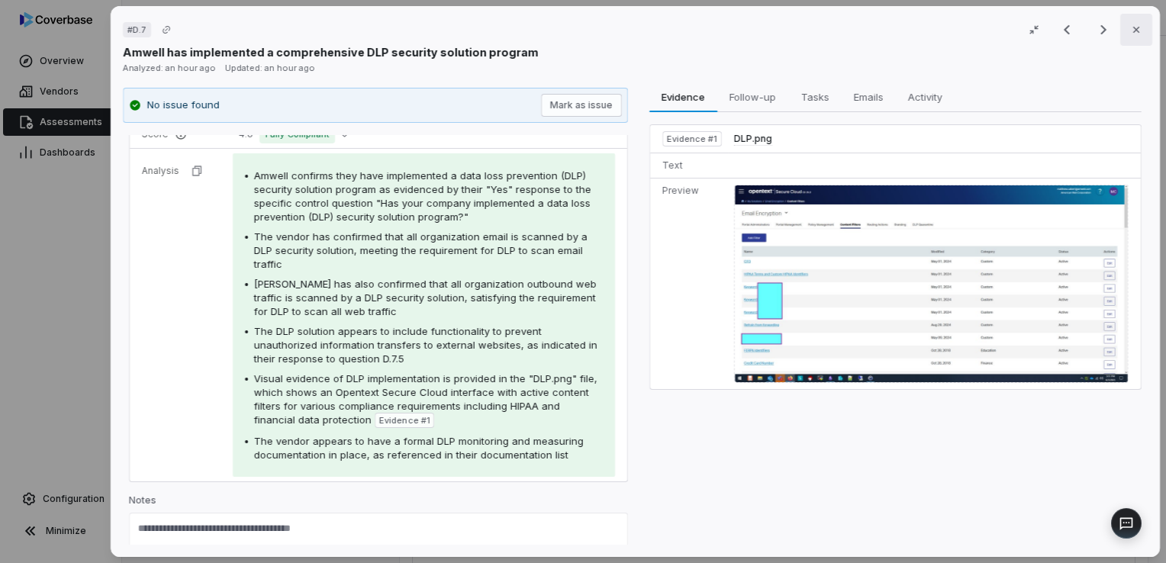
click at [1133, 31] on icon "button" at bounding box center [1136, 30] width 12 height 12
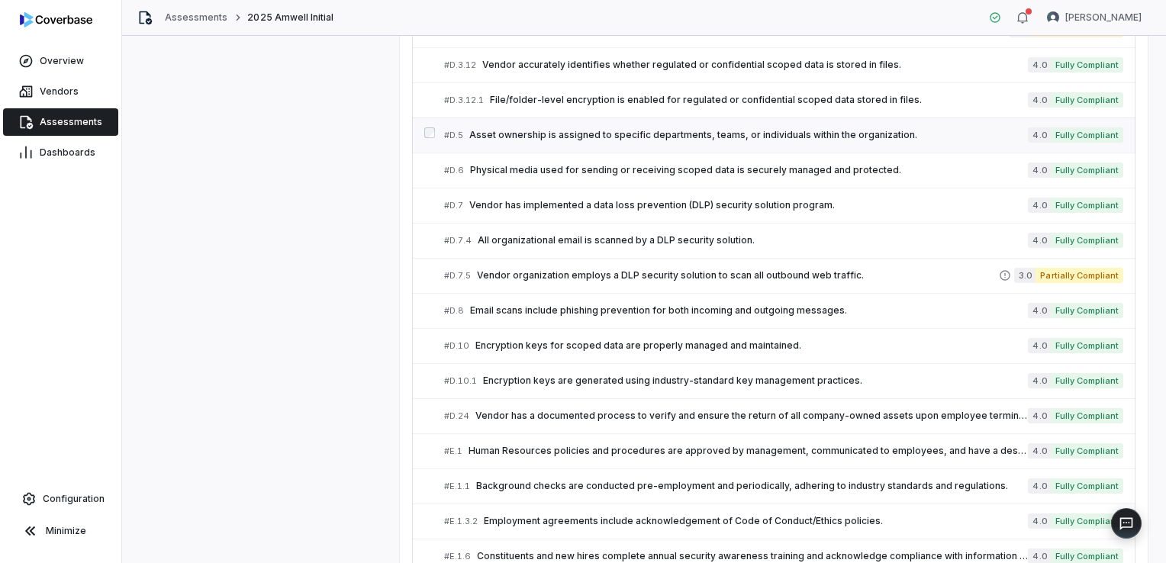
scroll to position [1221, 0]
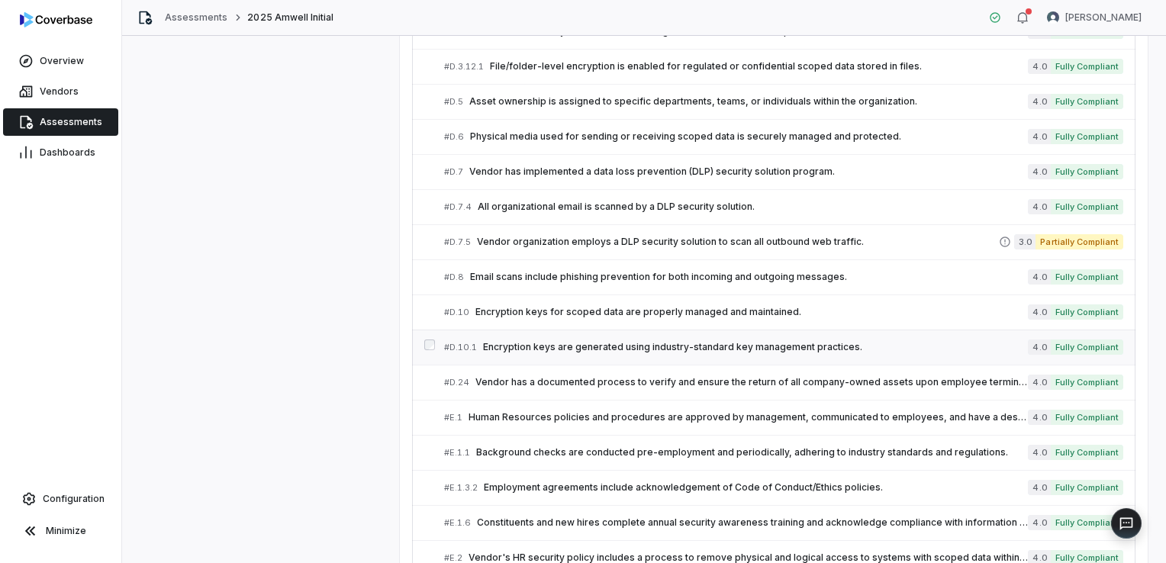
click at [611, 343] on span "Encryption keys are generated using industry-standard key management practices." at bounding box center [755, 347] width 545 height 12
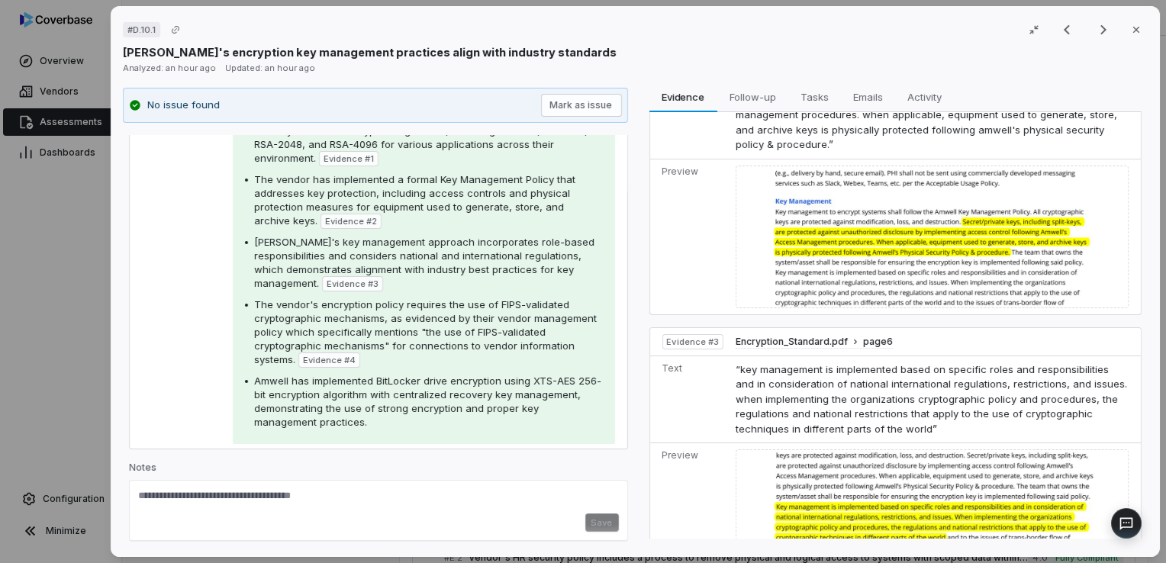
scroll to position [534, 0]
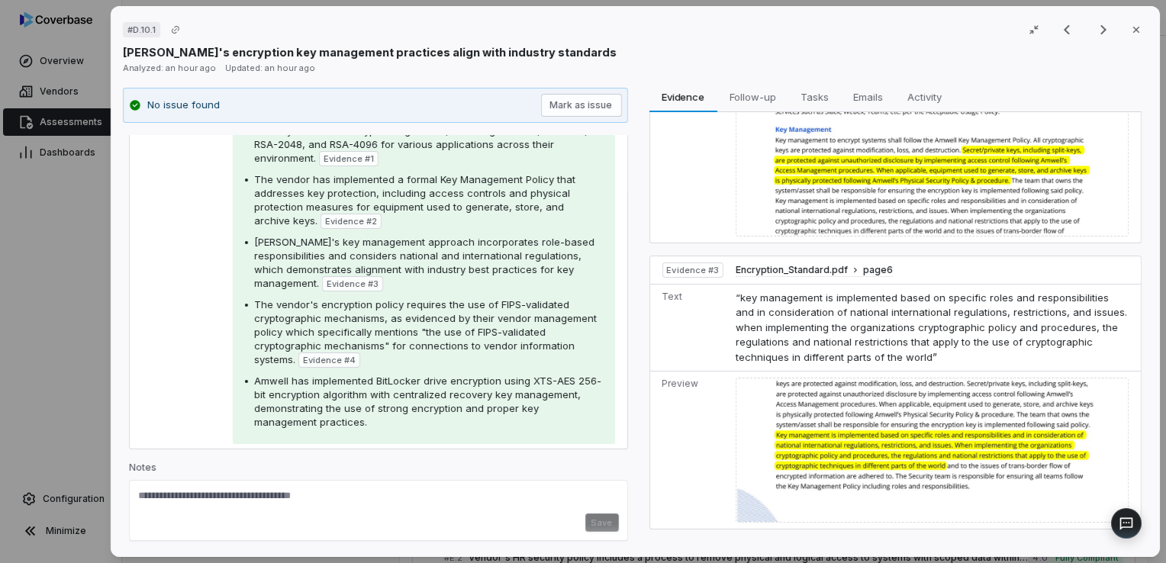
drag, startPoint x: 1133, startPoint y: 23, endPoint x: 990, endPoint y: 101, distance: 162.6
click at [1133, 23] on button "Close" at bounding box center [1136, 30] width 32 height 32
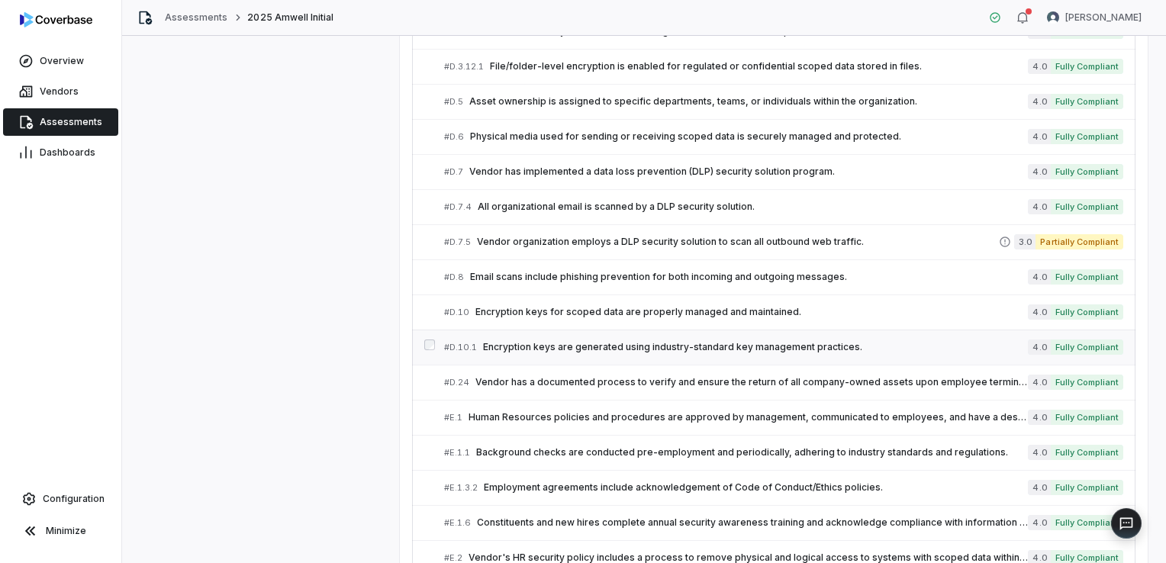
scroll to position [1298, 0]
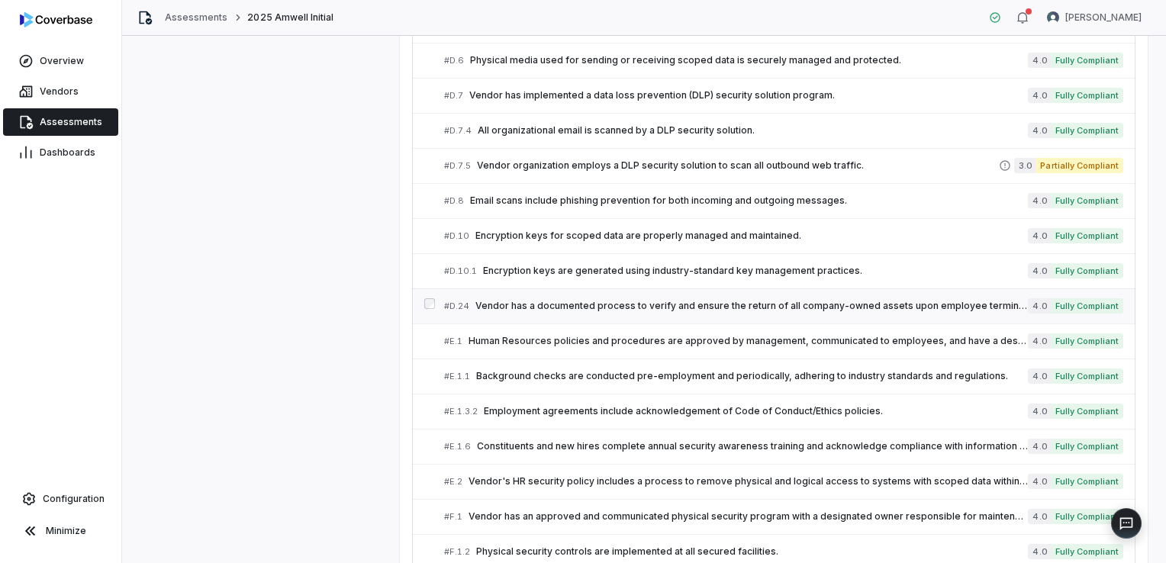
click at [556, 304] on span "Vendor has a documented process to verify and ensure the return of all company-…" at bounding box center [751, 306] width 553 height 12
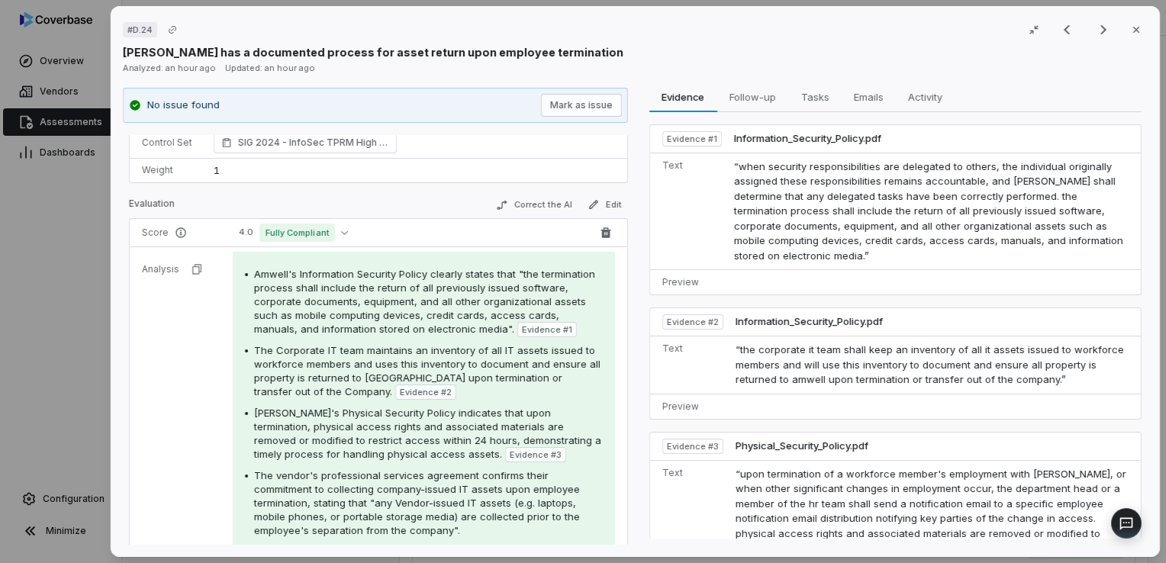
scroll to position [153, 0]
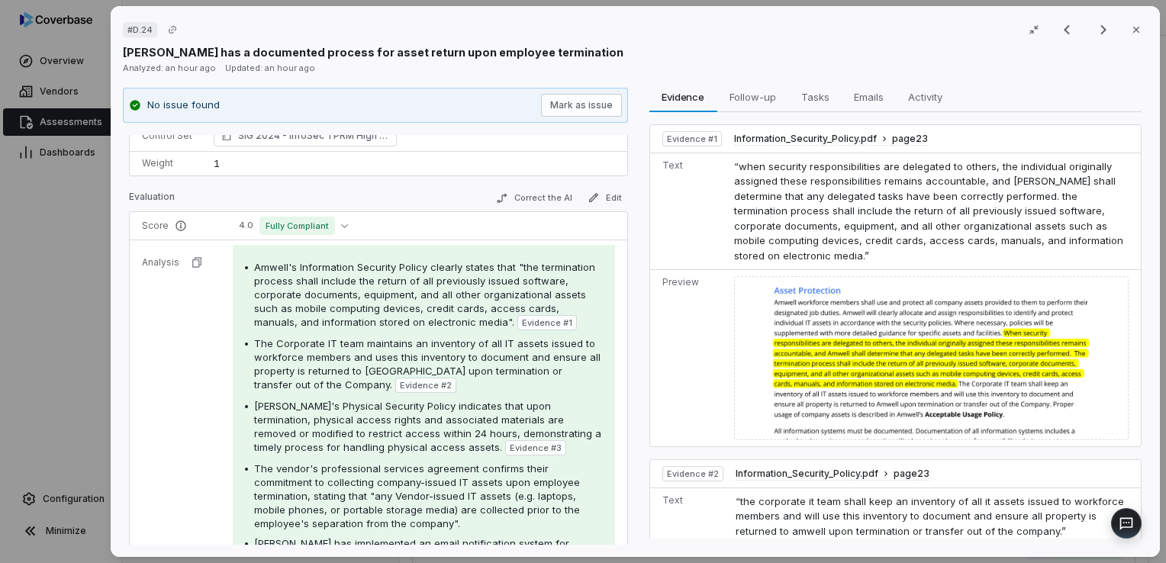
click at [1127, 40] on button "Close" at bounding box center [1136, 30] width 32 height 32
